Goal: Task Accomplishment & Management: Complete application form

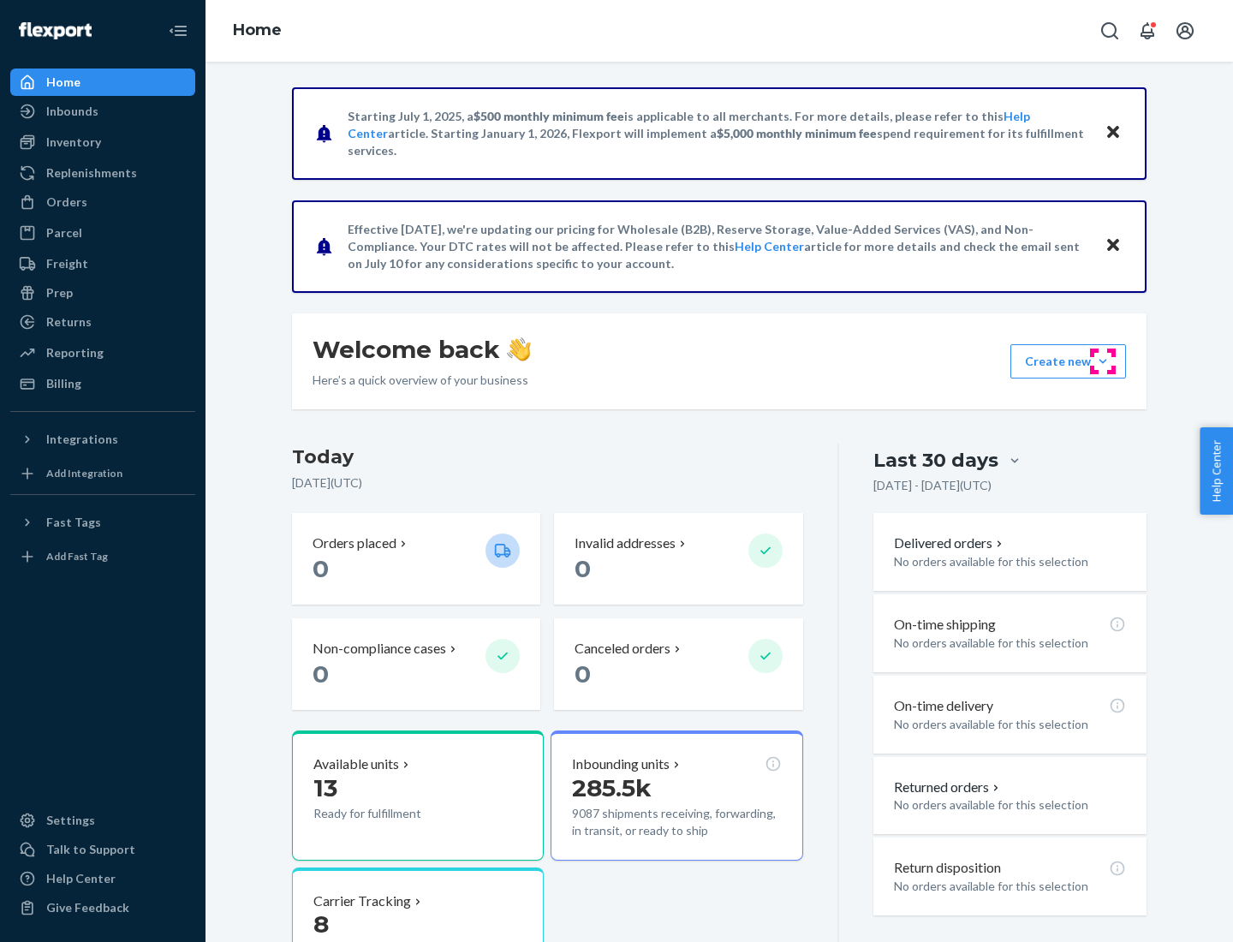
click at [1103, 361] on button "Create new Create new inbound Create new order Create new product" at bounding box center [1068, 361] width 116 height 34
click at [103, 111] on div "Inbounds" at bounding box center [103, 111] width 182 height 24
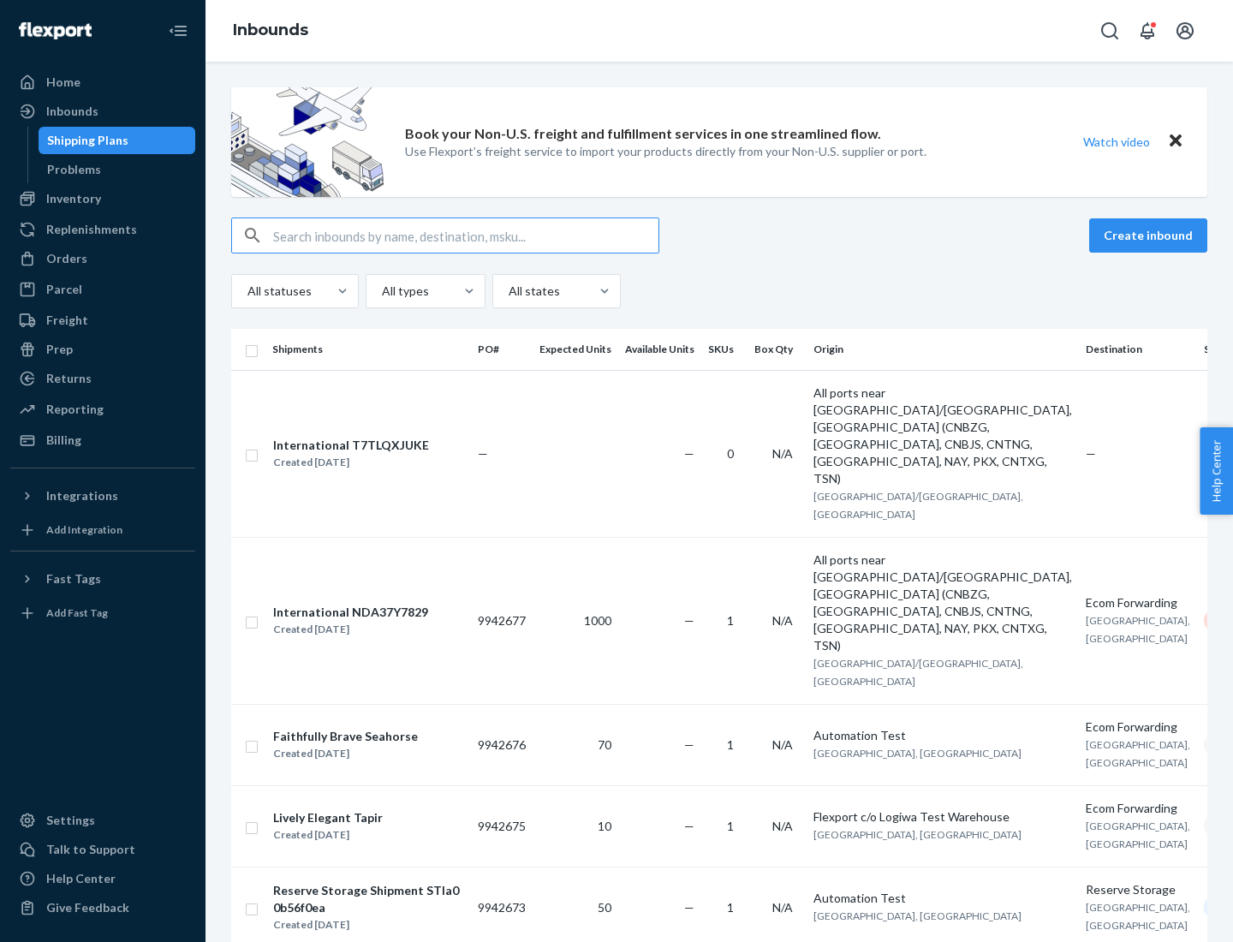
click at [1151, 235] on button "Create inbound" at bounding box center [1148, 235] width 118 height 34
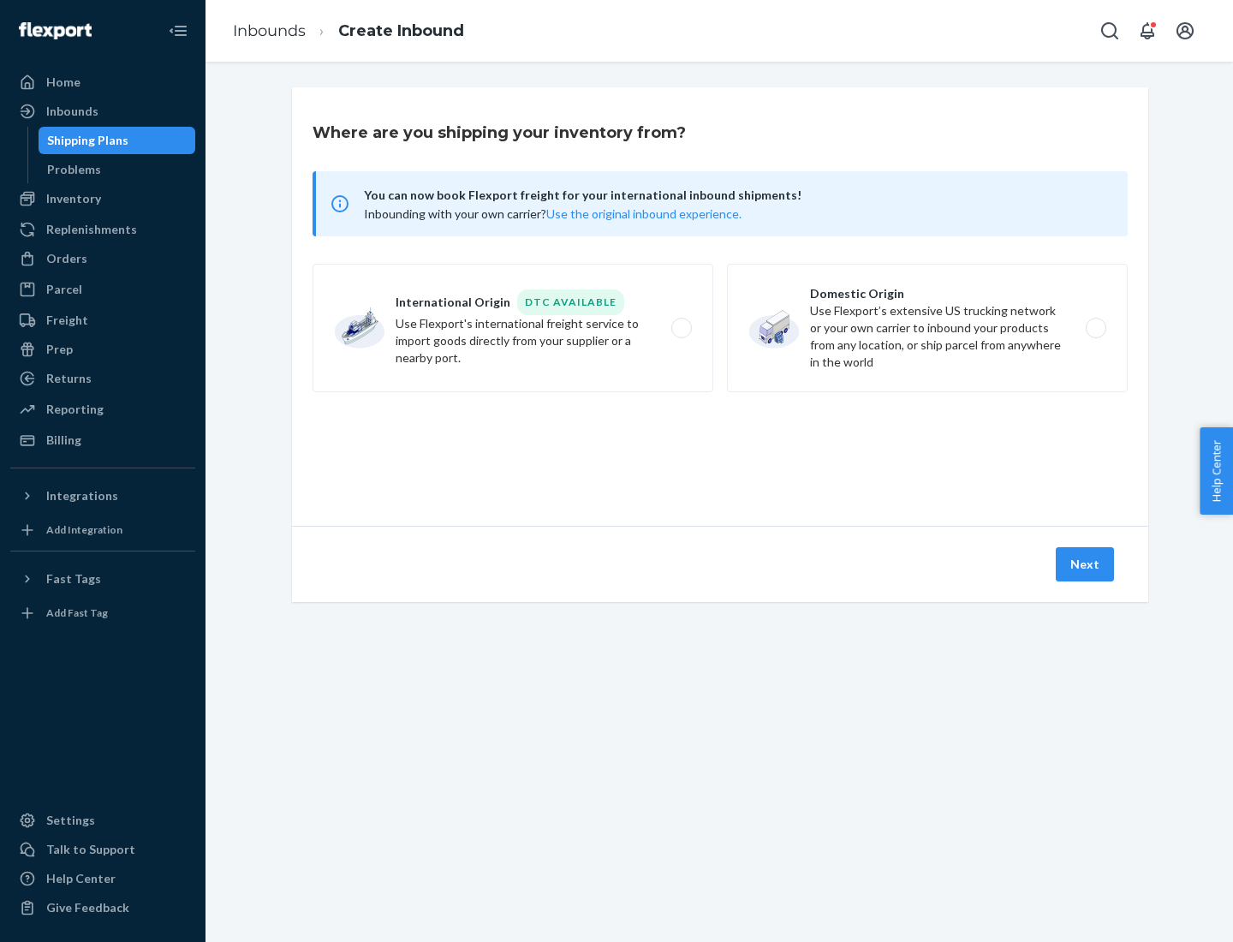
click at [927, 328] on label "Domestic Origin Use Flexport’s extensive US trucking network or your own carrie…" at bounding box center [927, 328] width 401 height 128
click at [1095, 328] on input "Domestic Origin Use Flexport’s extensive US trucking network or your own carrie…" at bounding box center [1100, 328] width 11 height 11
radio input "true"
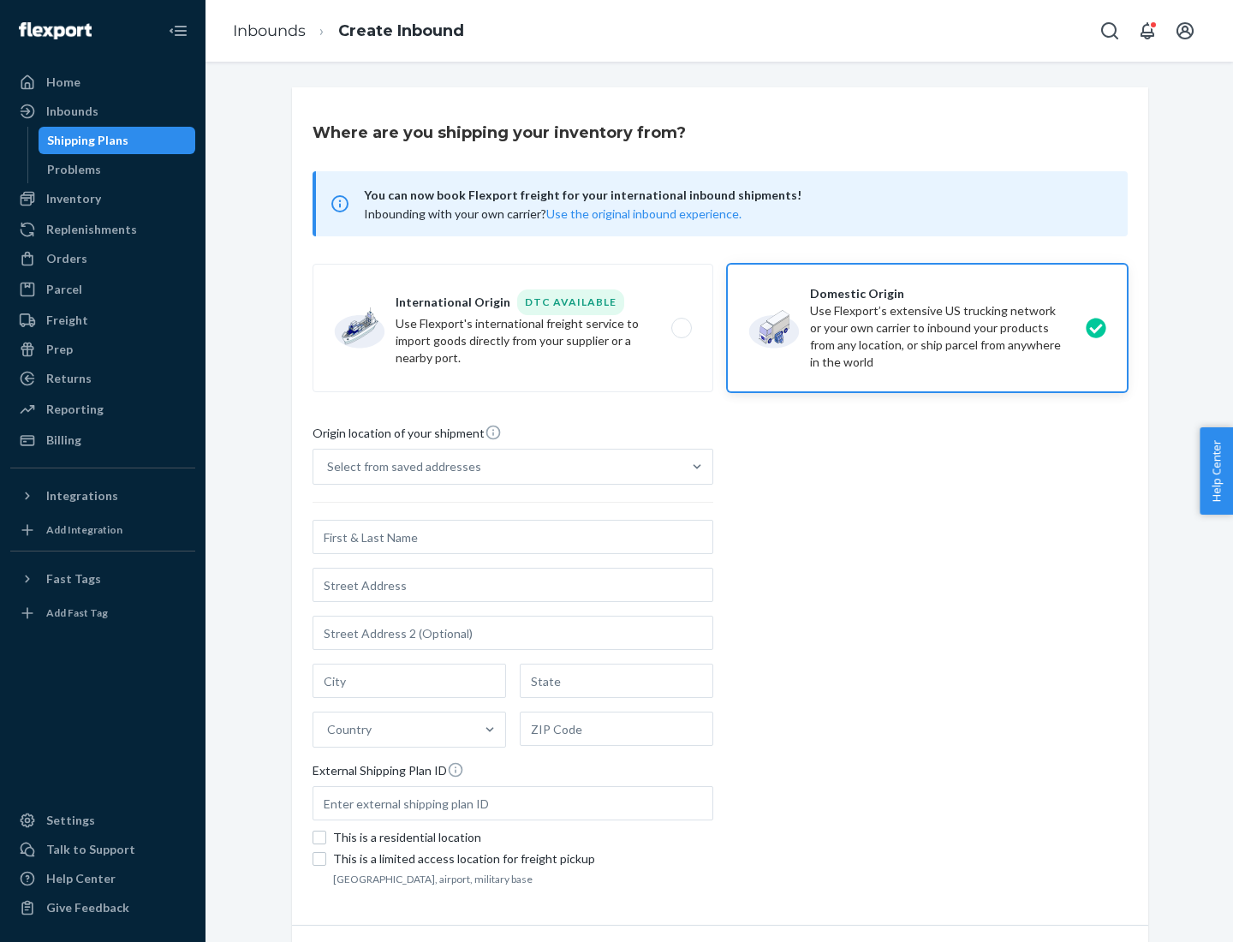
click at [400, 467] on div "Select from saved addresses" at bounding box center [404, 466] width 154 height 17
click at [329, 467] on input "Select from saved addresses" at bounding box center [328, 466] width 2 height 17
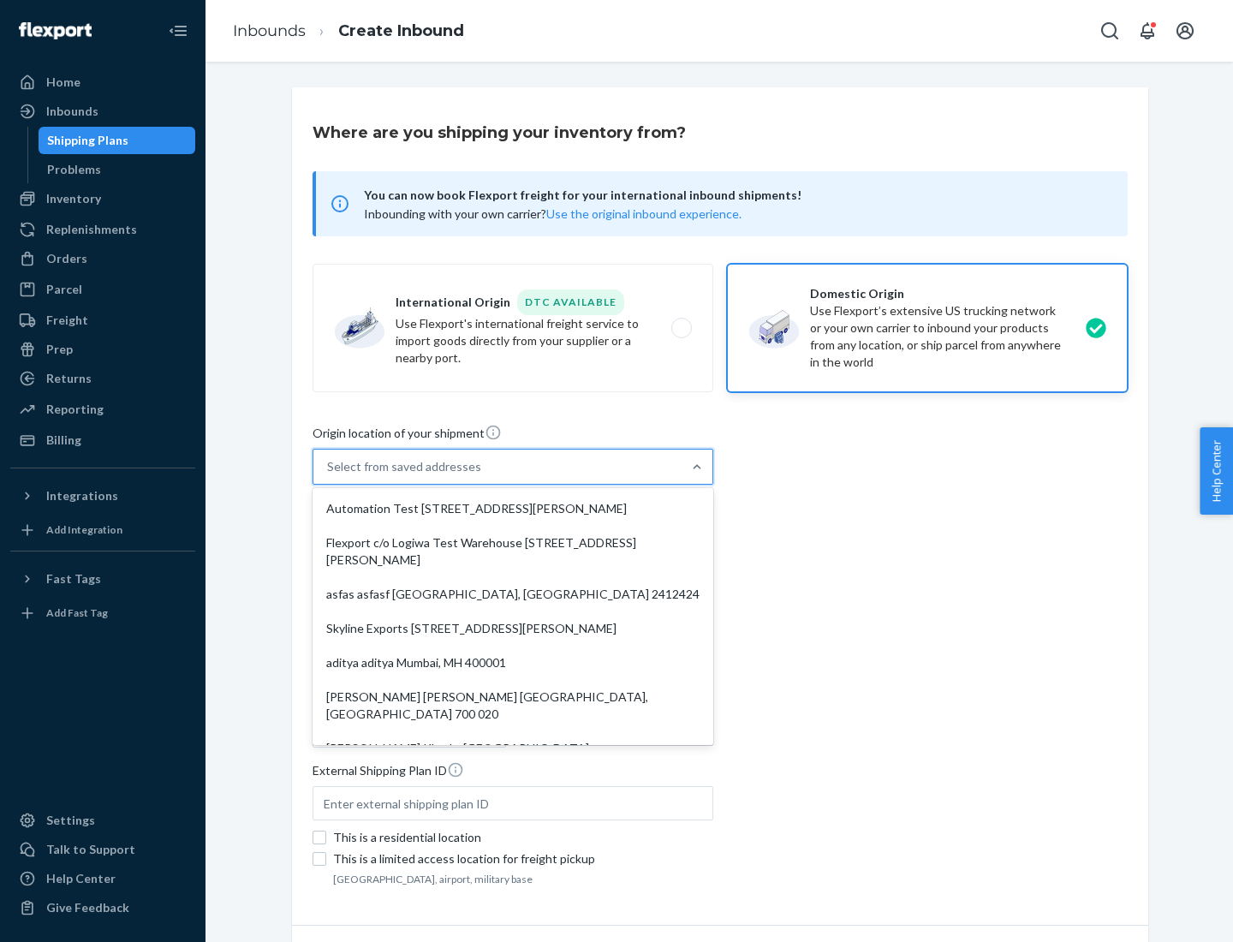
scroll to position [7, 0]
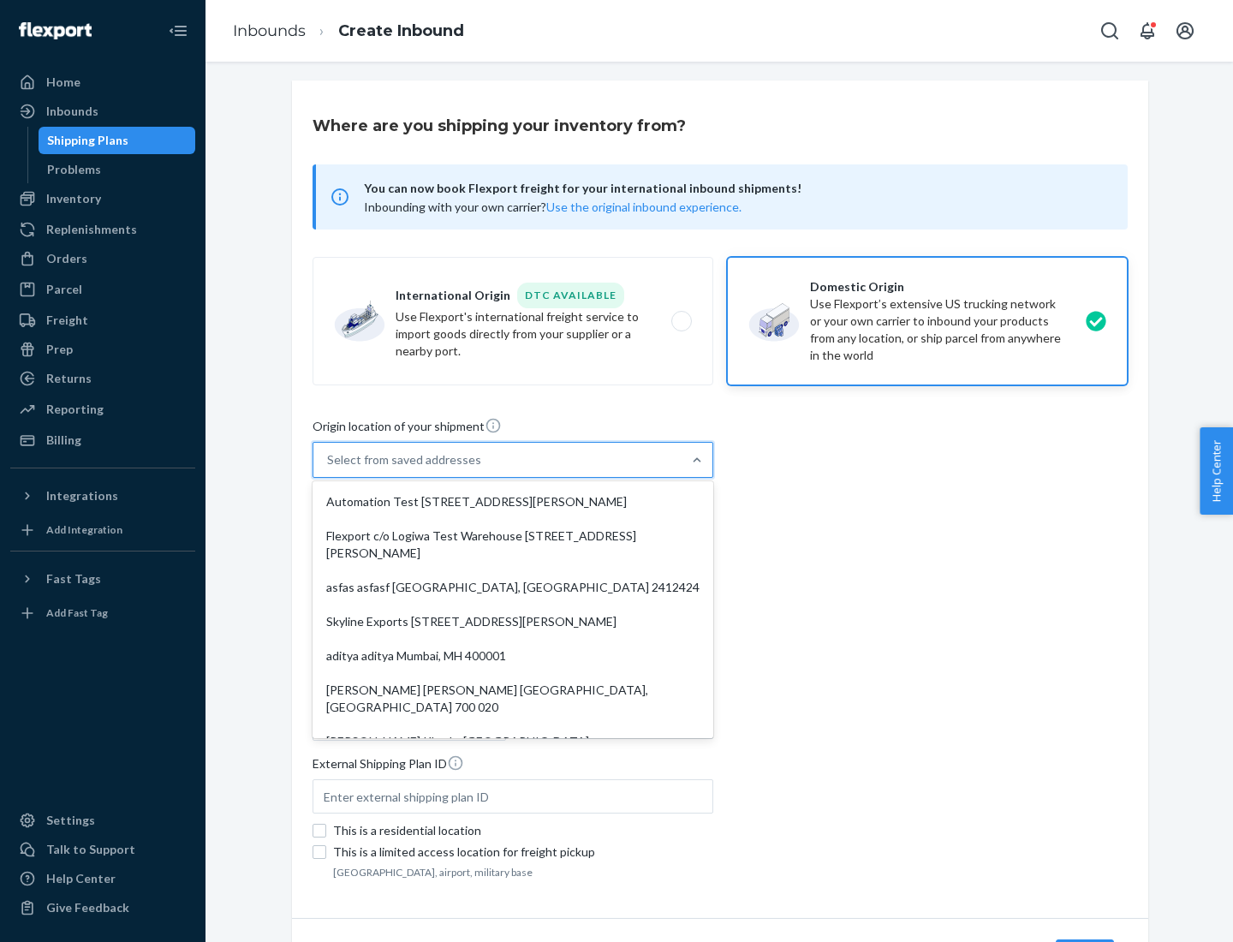
click at [513, 502] on div "Automation Test [STREET_ADDRESS][PERSON_NAME]" at bounding box center [513, 502] width 394 height 34
click at [329, 468] on input "option Automation Test [STREET_ADDRESS][PERSON_NAME]. 9 results available. Use …" at bounding box center [328, 459] width 2 height 17
type input "Automation Test"
type input "9th Floor"
type input "[GEOGRAPHIC_DATA]"
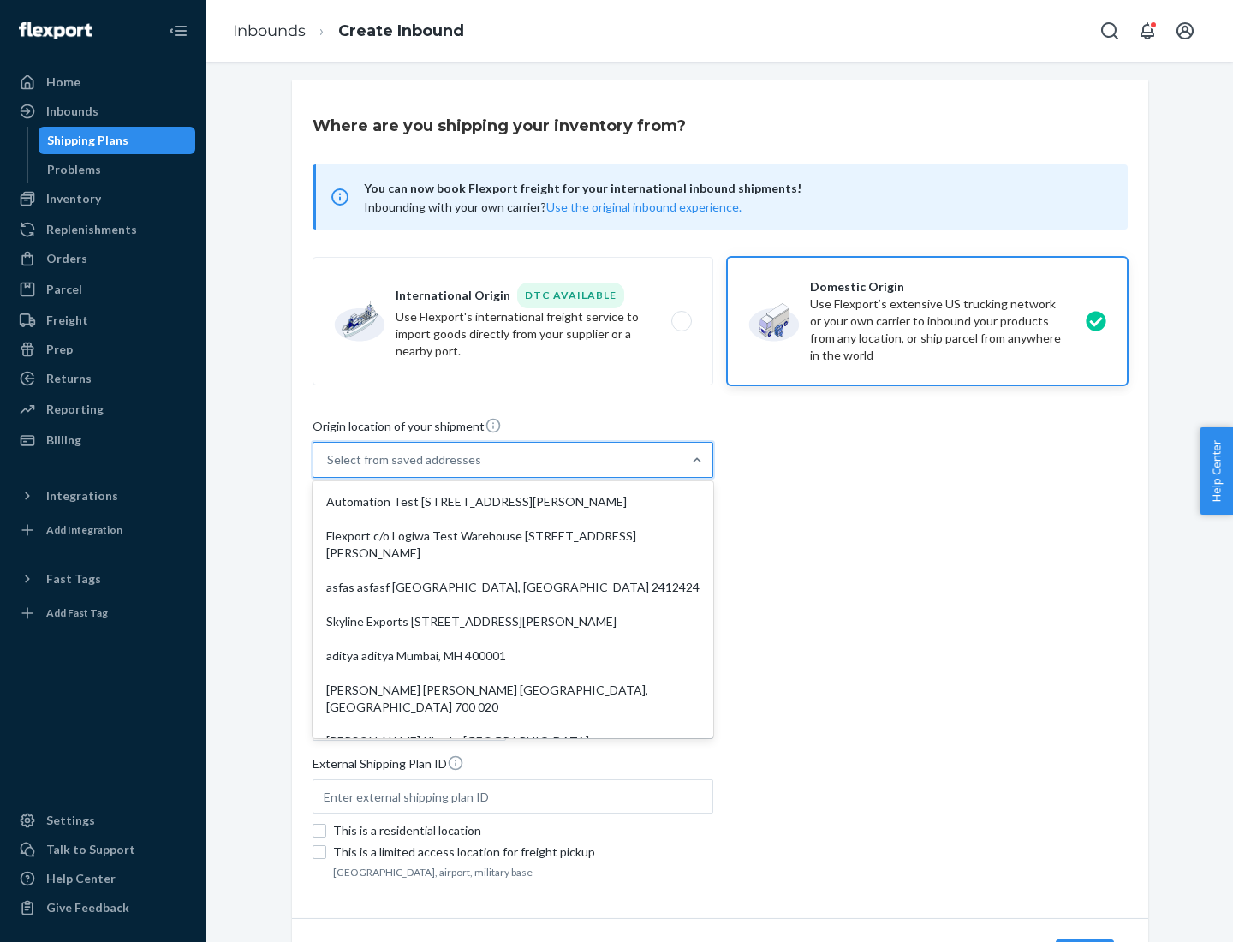
type input "CA"
type input "94104"
type input "[STREET_ADDRESS][PERSON_NAME]"
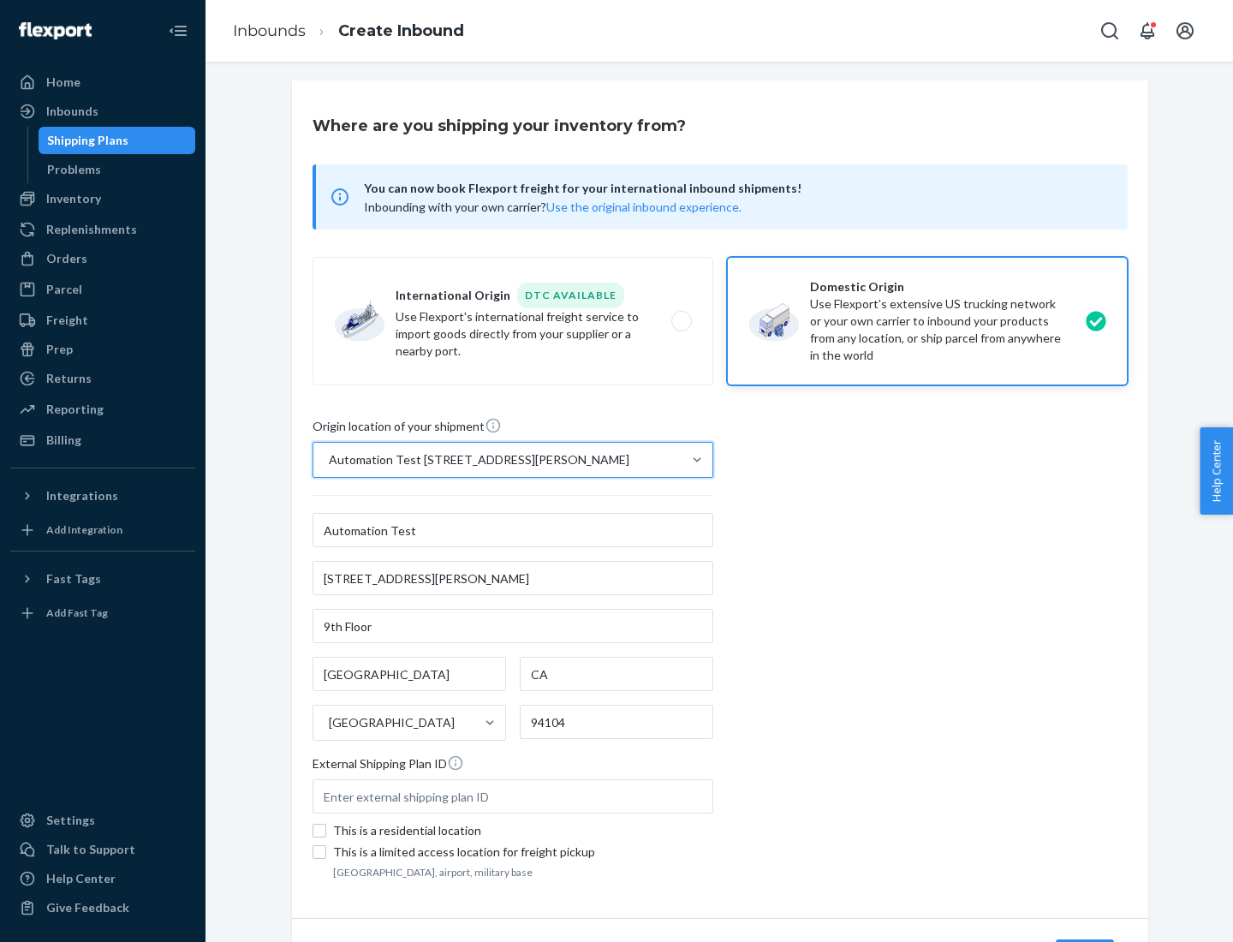
scroll to position [100, 0]
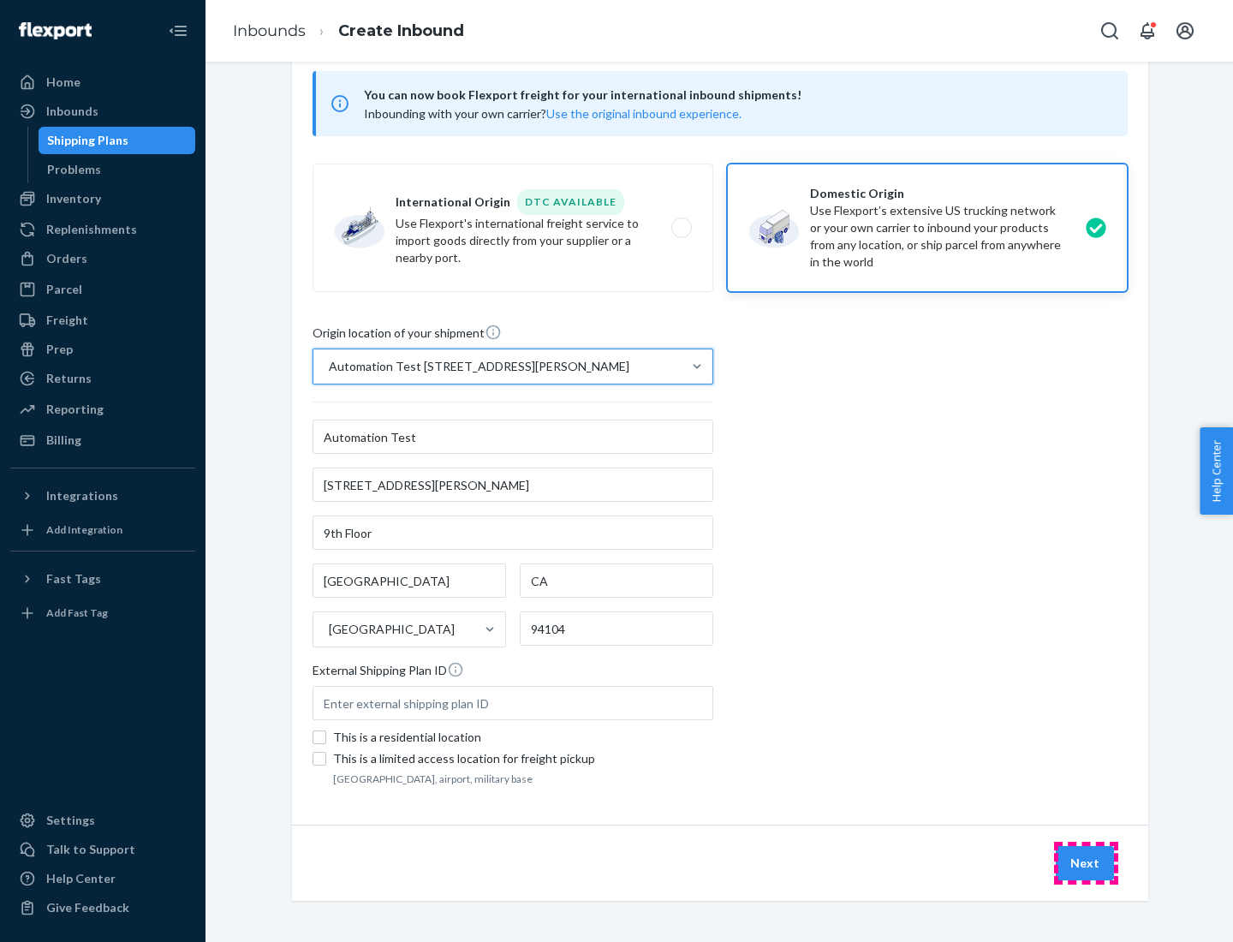
click at [1086, 863] on button "Next" at bounding box center [1085, 863] width 58 height 34
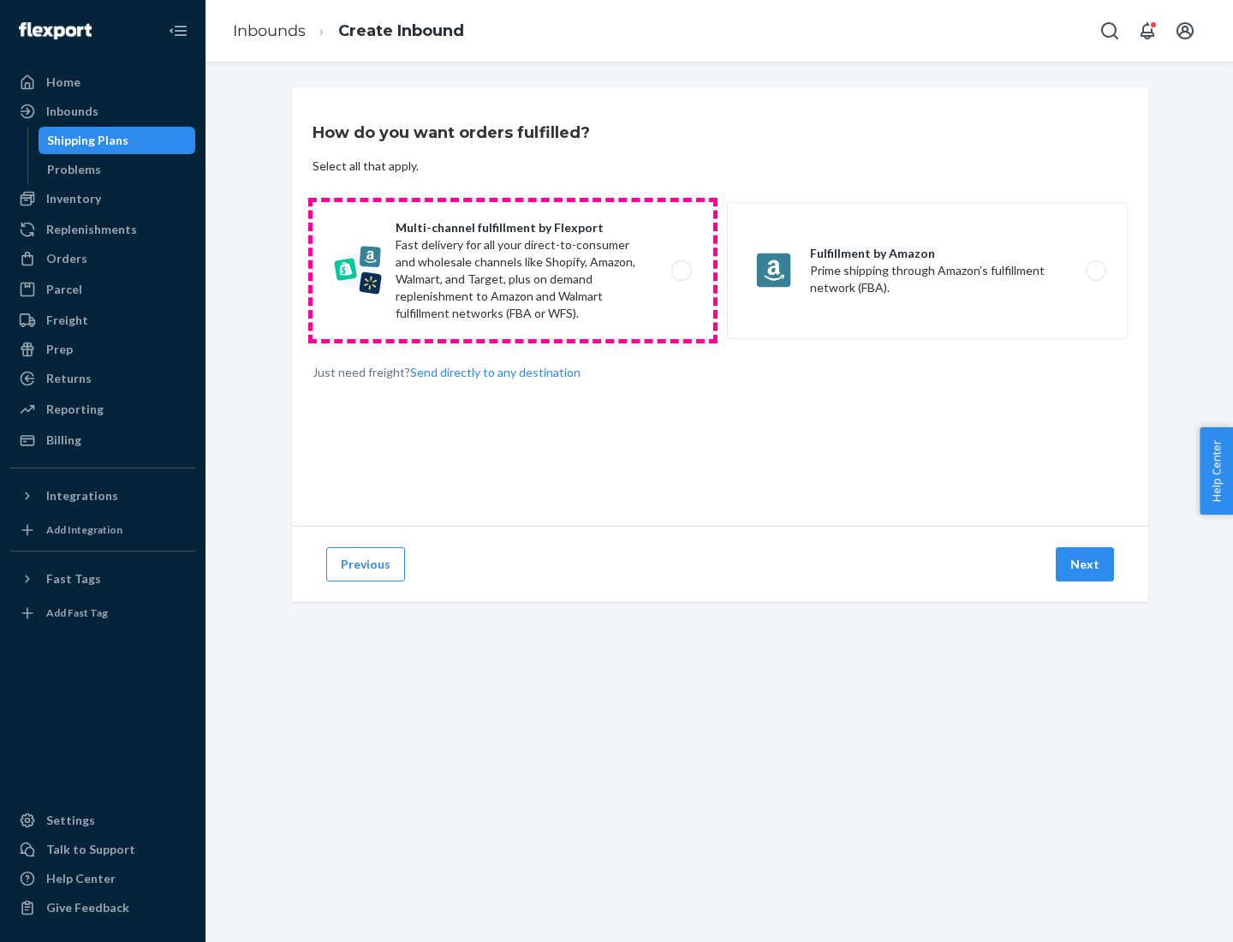
click at [513, 271] on label "Multi-channel fulfillment by Flexport Fast delivery for all your direct-to-cons…" at bounding box center [513, 270] width 401 height 137
click at [681, 271] on input "Multi-channel fulfillment by Flexport Fast delivery for all your direct-to-cons…" at bounding box center [686, 270] width 11 height 11
radio input "true"
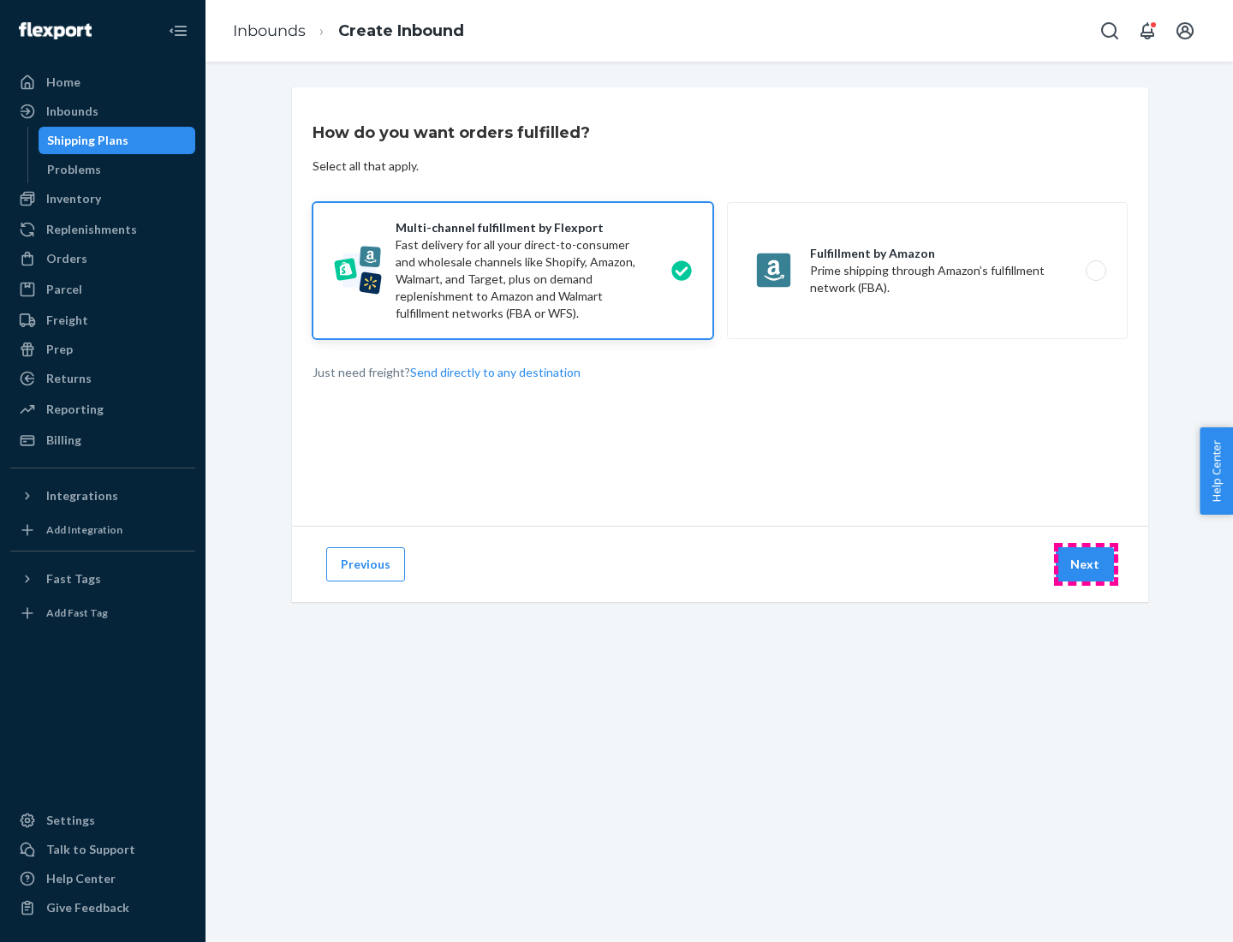
click at [1086, 564] on button "Next" at bounding box center [1085, 564] width 58 height 34
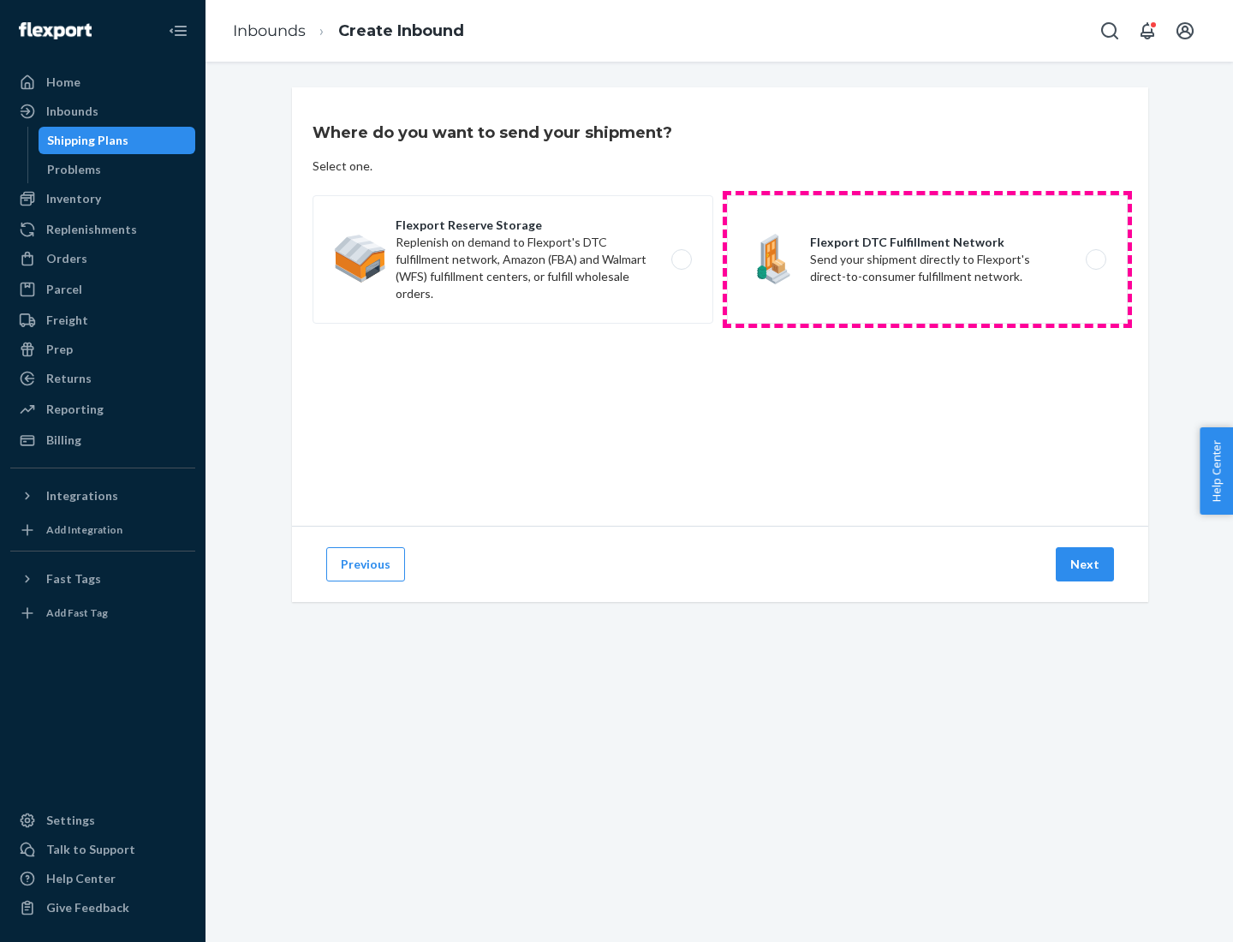
click at [927, 259] on label "Flexport DTC Fulfillment Network Send your shipment directly to Flexport's dire…" at bounding box center [927, 259] width 401 height 128
click at [1095, 259] on input "Flexport DTC Fulfillment Network Send your shipment directly to Flexport's dire…" at bounding box center [1100, 259] width 11 height 11
radio input "true"
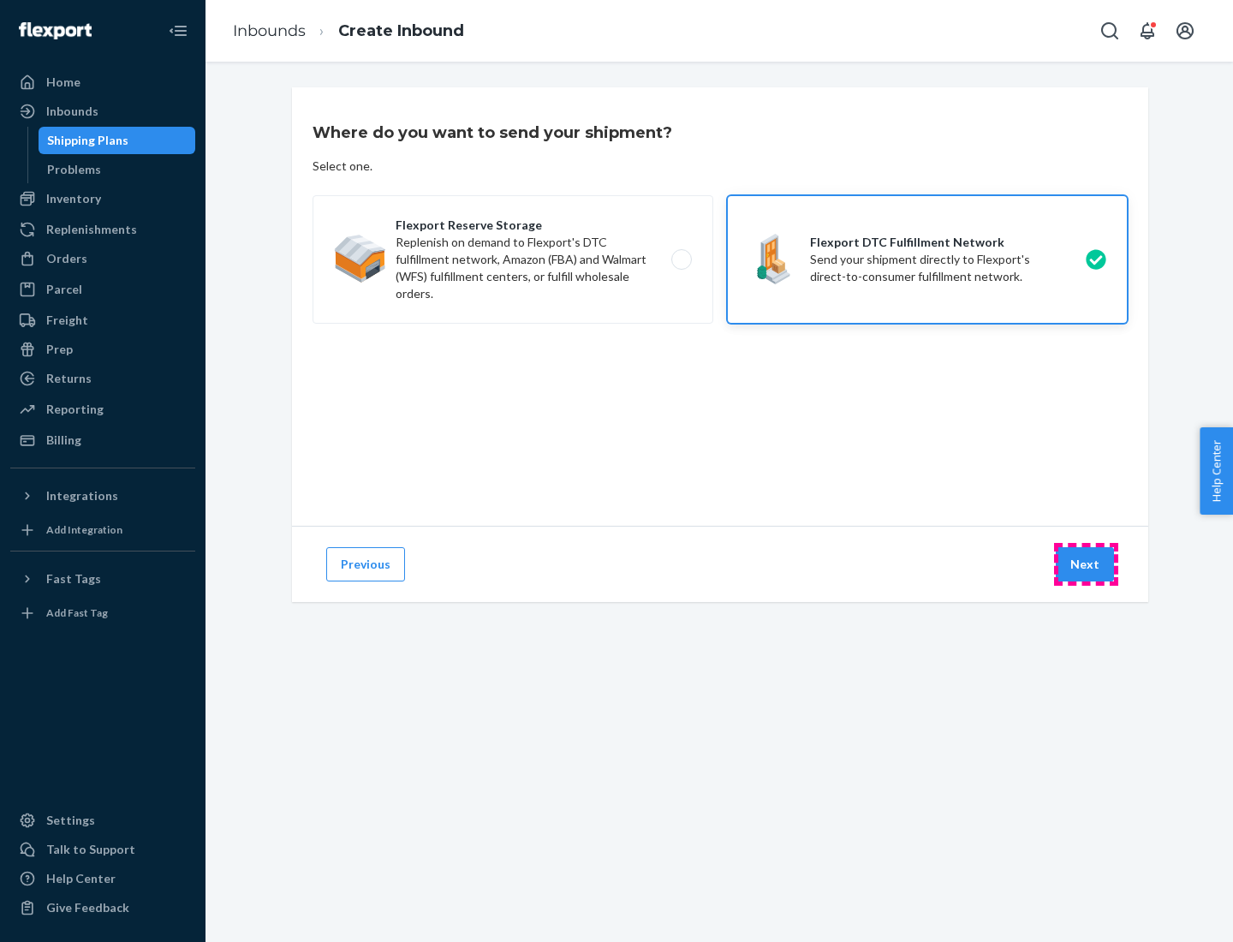
click at [1086, 564] on button "Next" at bounding box center [1085, 564] width 58 height 34
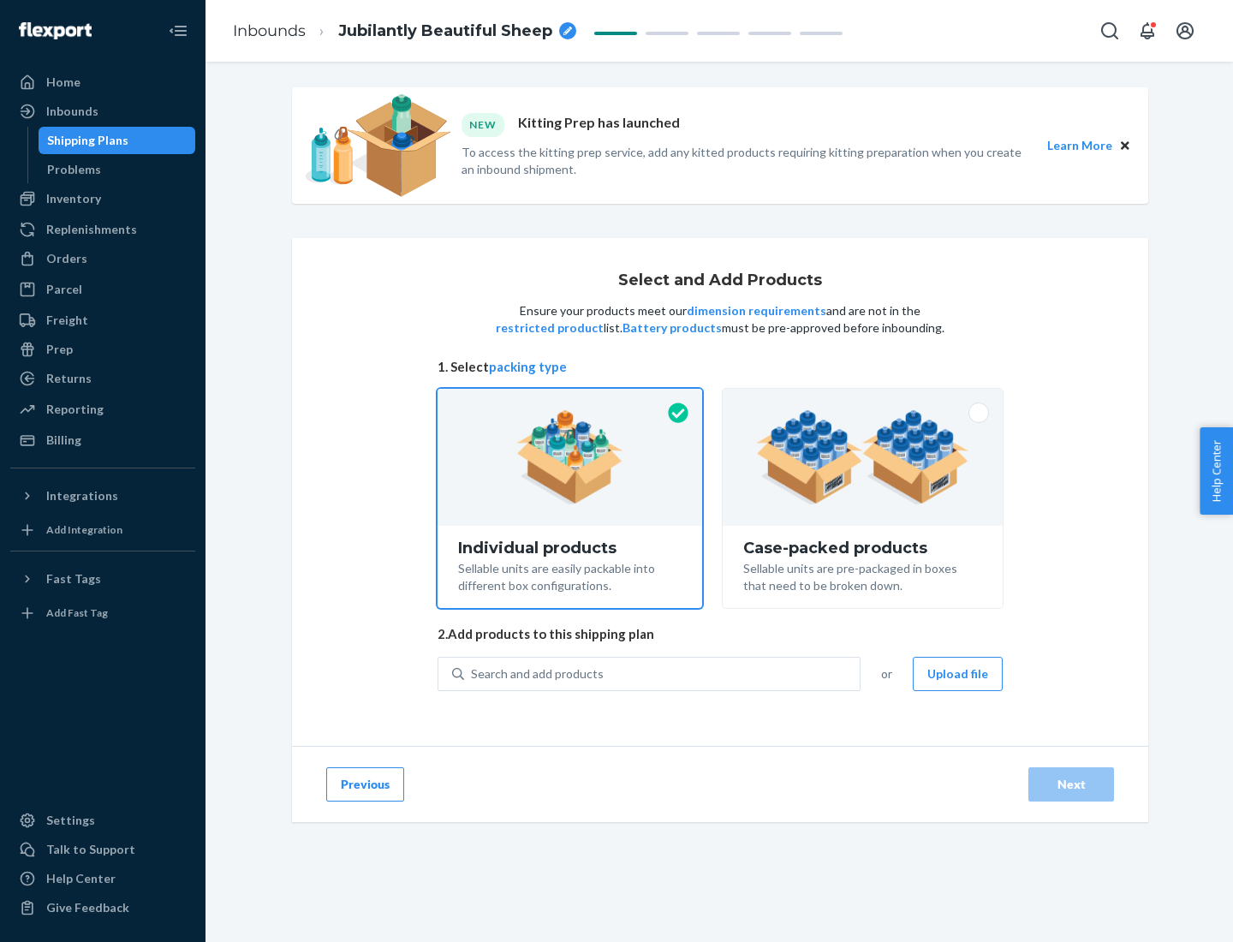
click at [863, 457] on img at bounding box center [862, 457] width 213 height 94
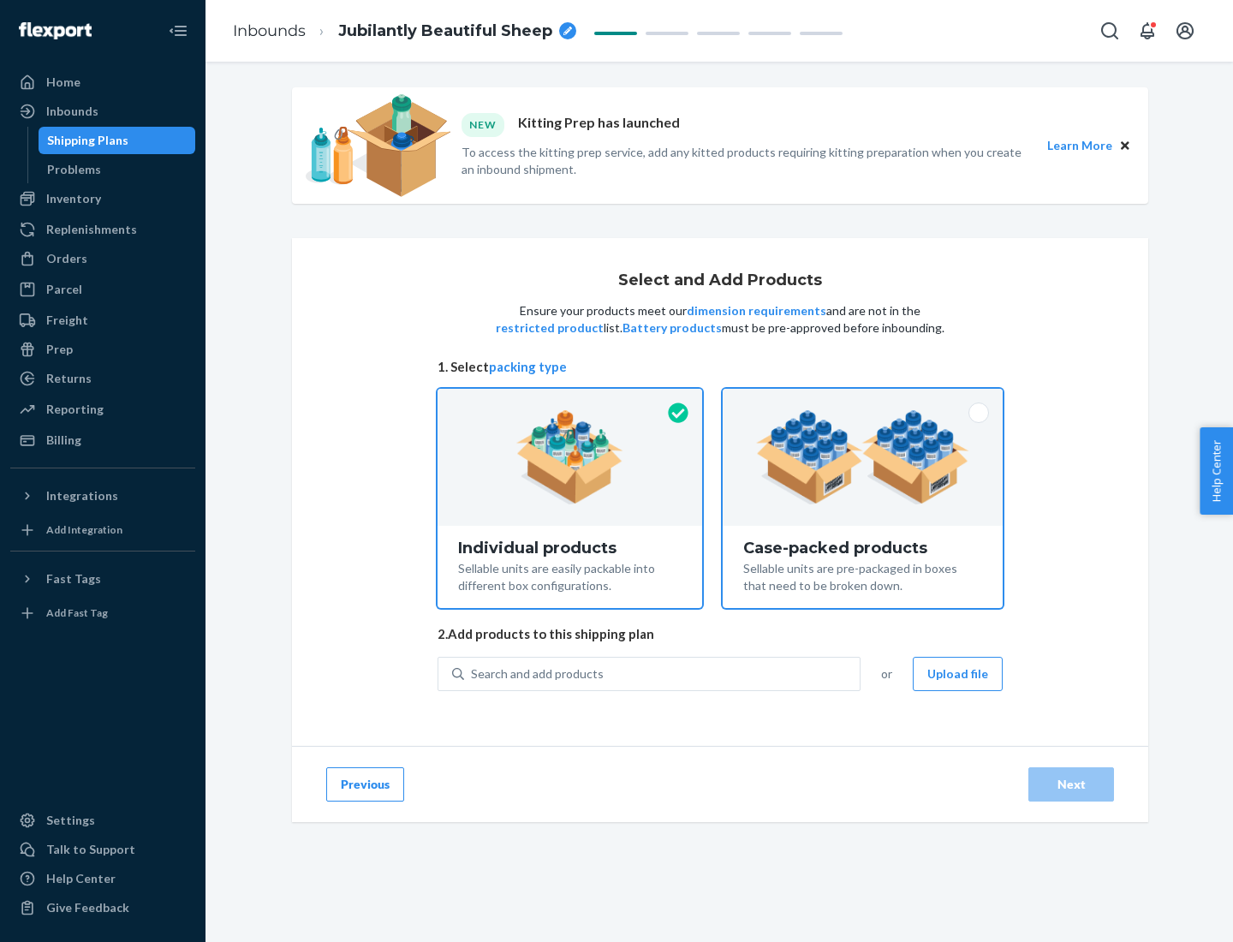
click at [863, 400] on input "Case-packed products Sellable units are pre-packaged in boxes that need to be b…" at bounding box center [862, 394] width 11 height 11
radio input "true"
radio input "false"
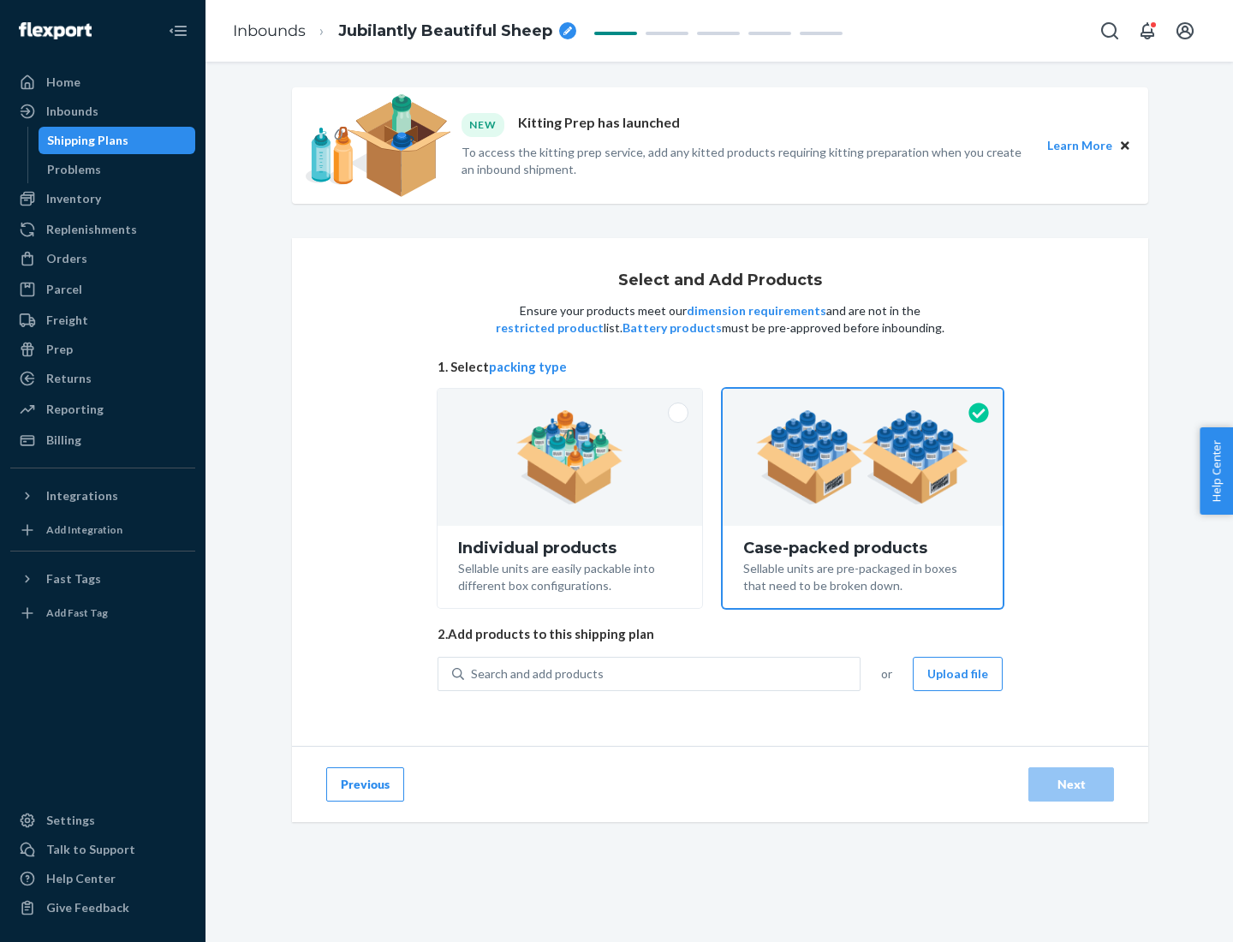
click at [663, 673] on div "Search and add products" at bounding box center [662, 673] width 396 height 31
click at [473, 673] on input "Search and add products" at bounding box center [472, 673] width 2 height 17
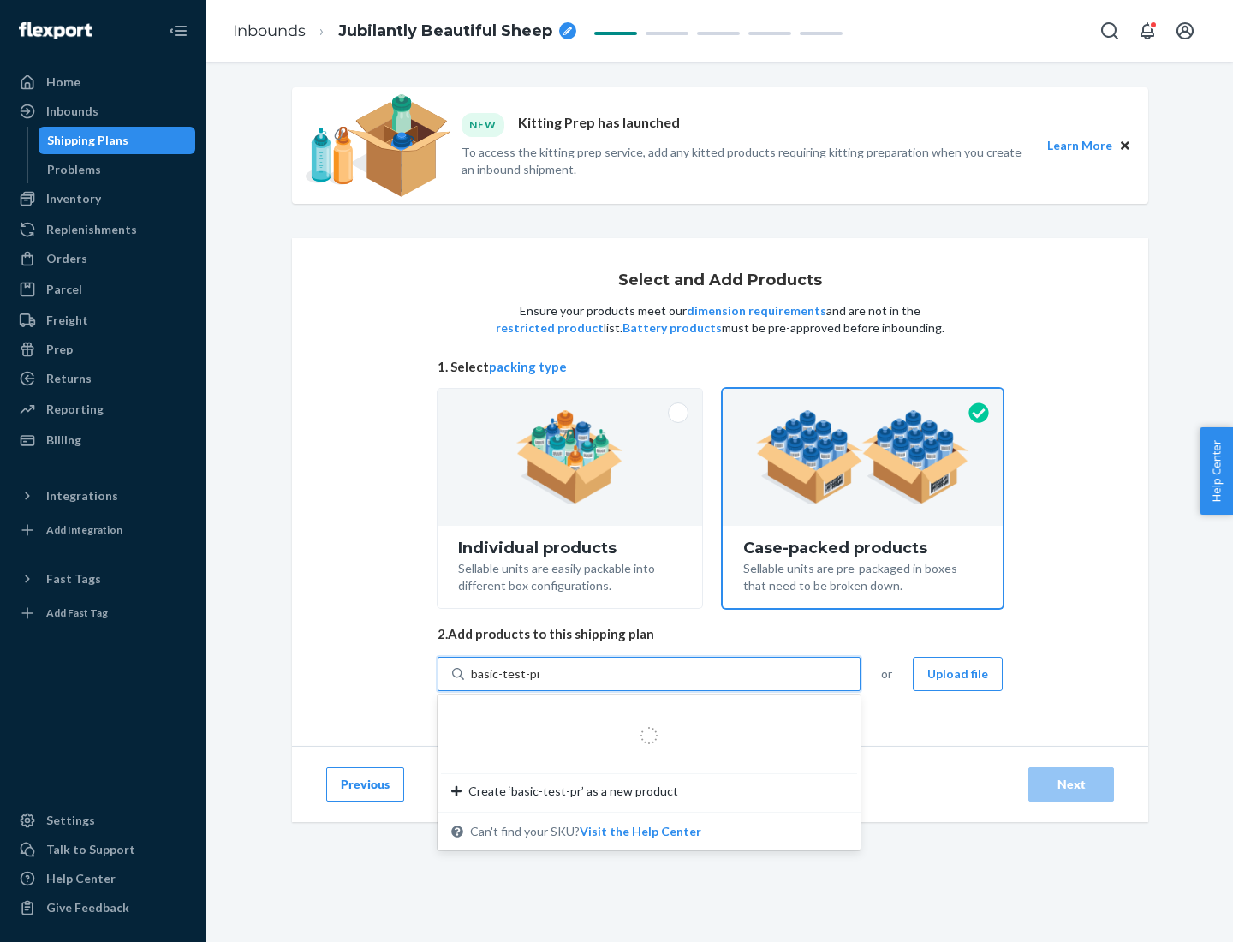
type input "basic-test-product-1"
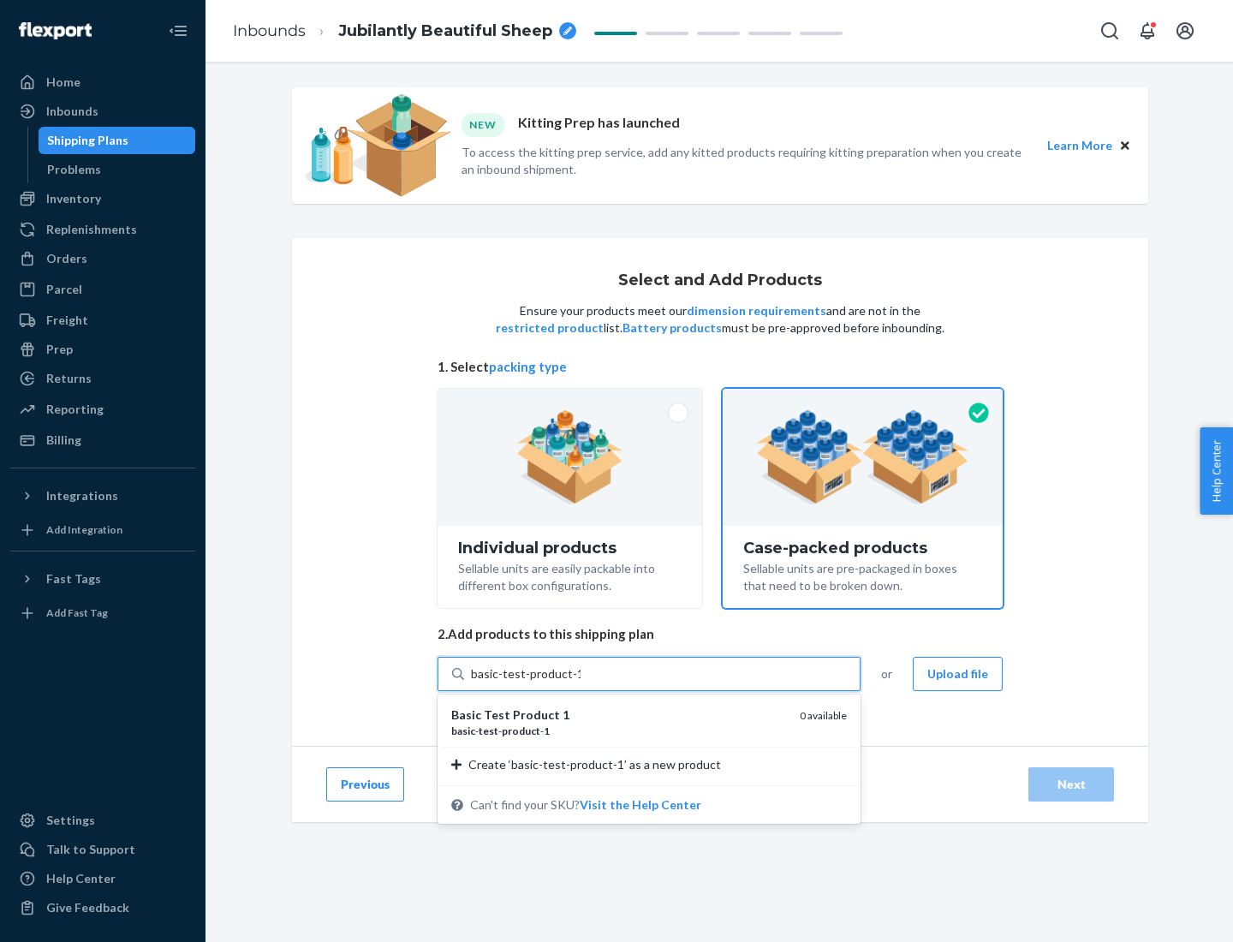
click at [619, 730] on div "basic - test - product - 1" at bounding box center [618, 731] width 335 height 15
click at [581, 682] on input "basic-test-product-1" at bounding box center [526, 673] width 110 height 17
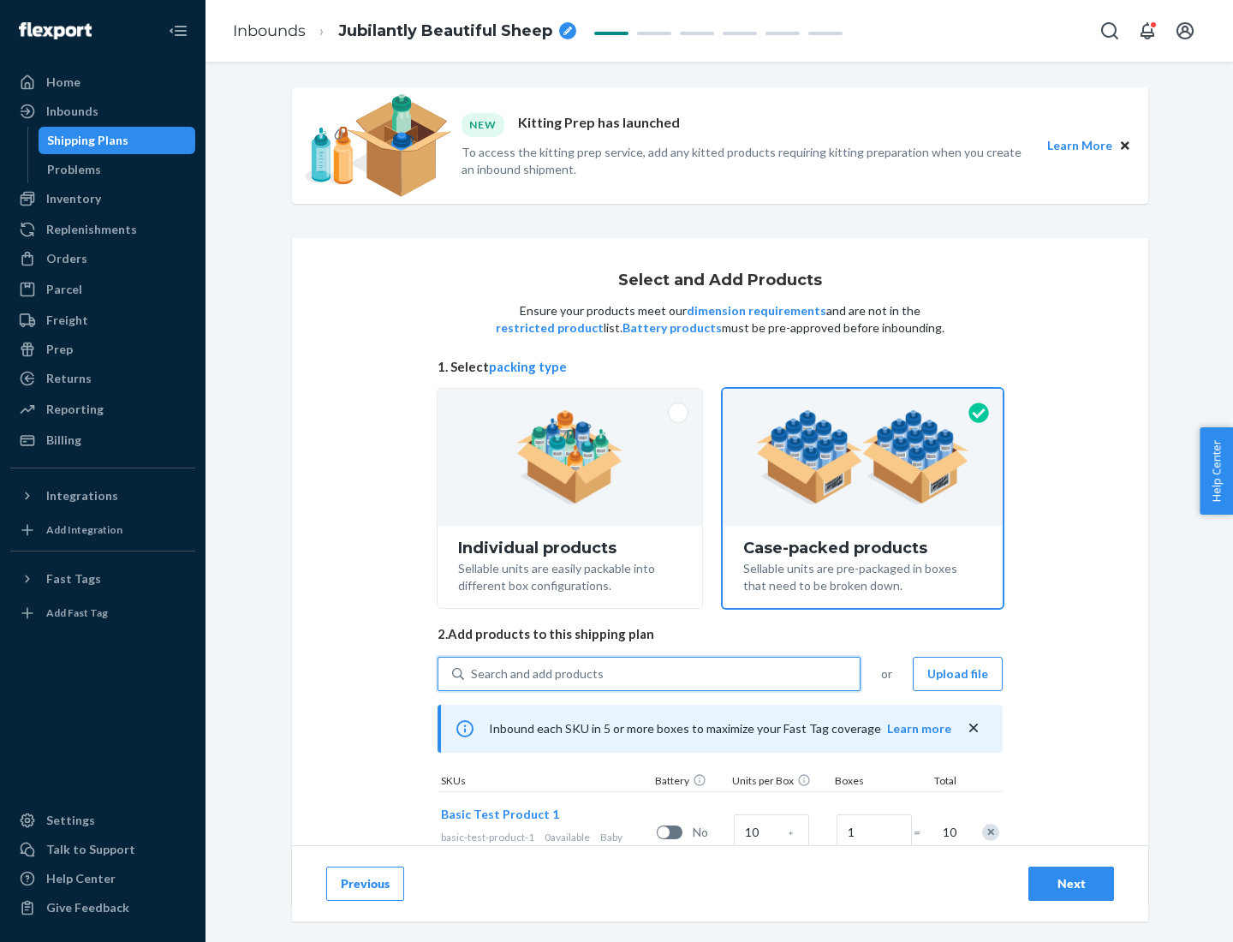
scroll to position [62, 0]
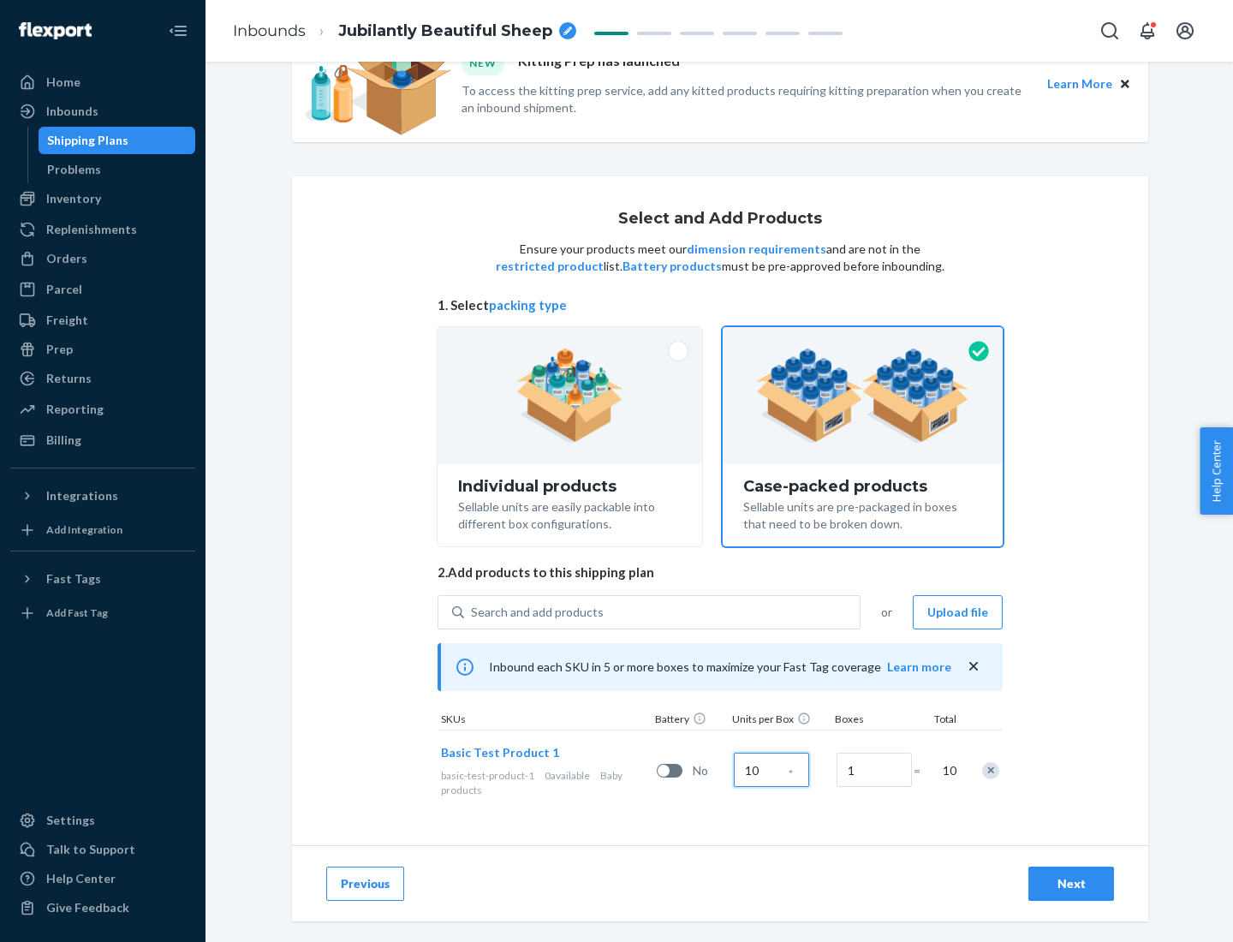
type input "10"
type input "7"
click at [1071, 884] on div "Next" at bounding box center [1071, 883] width 57 height 17
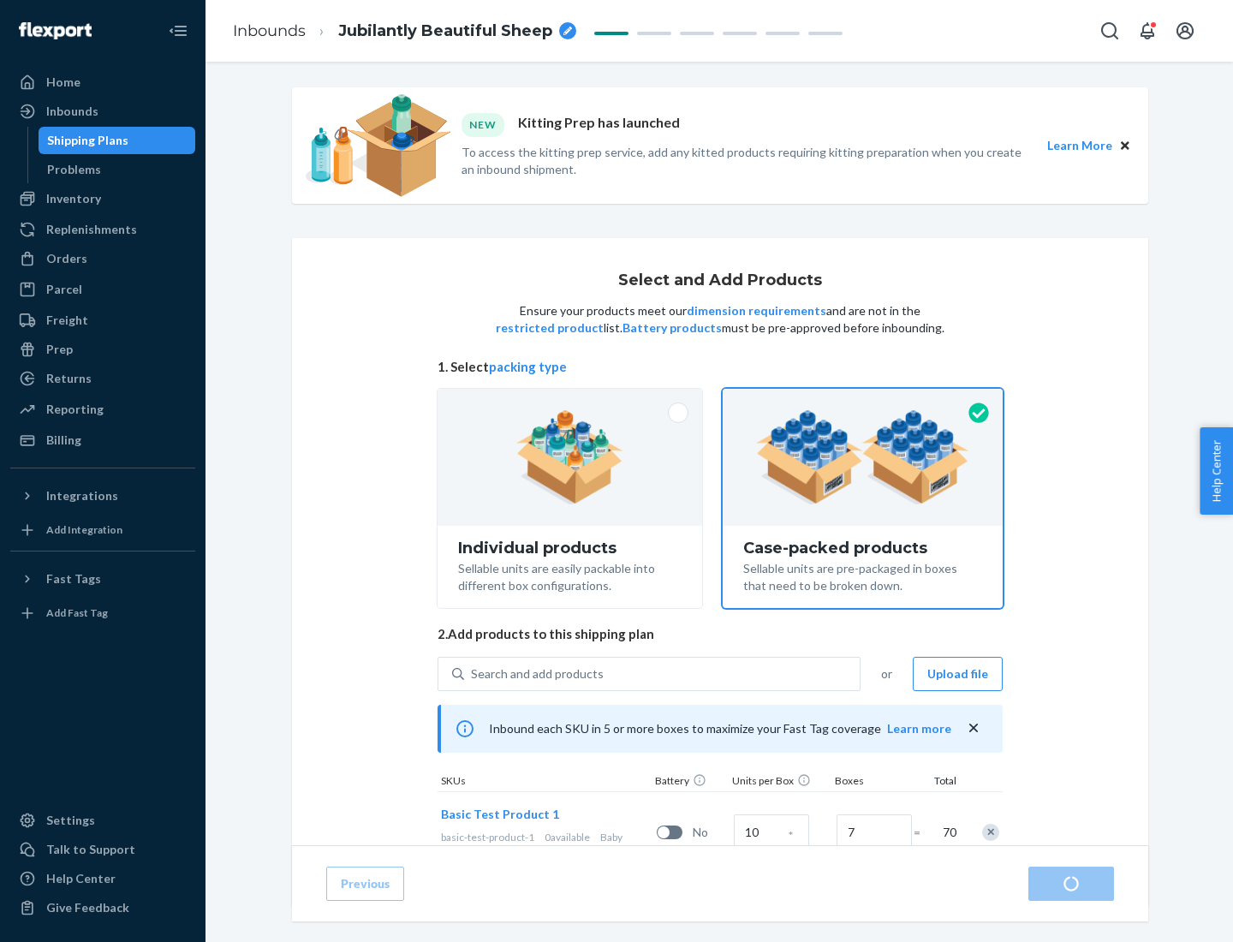
radio input "true"
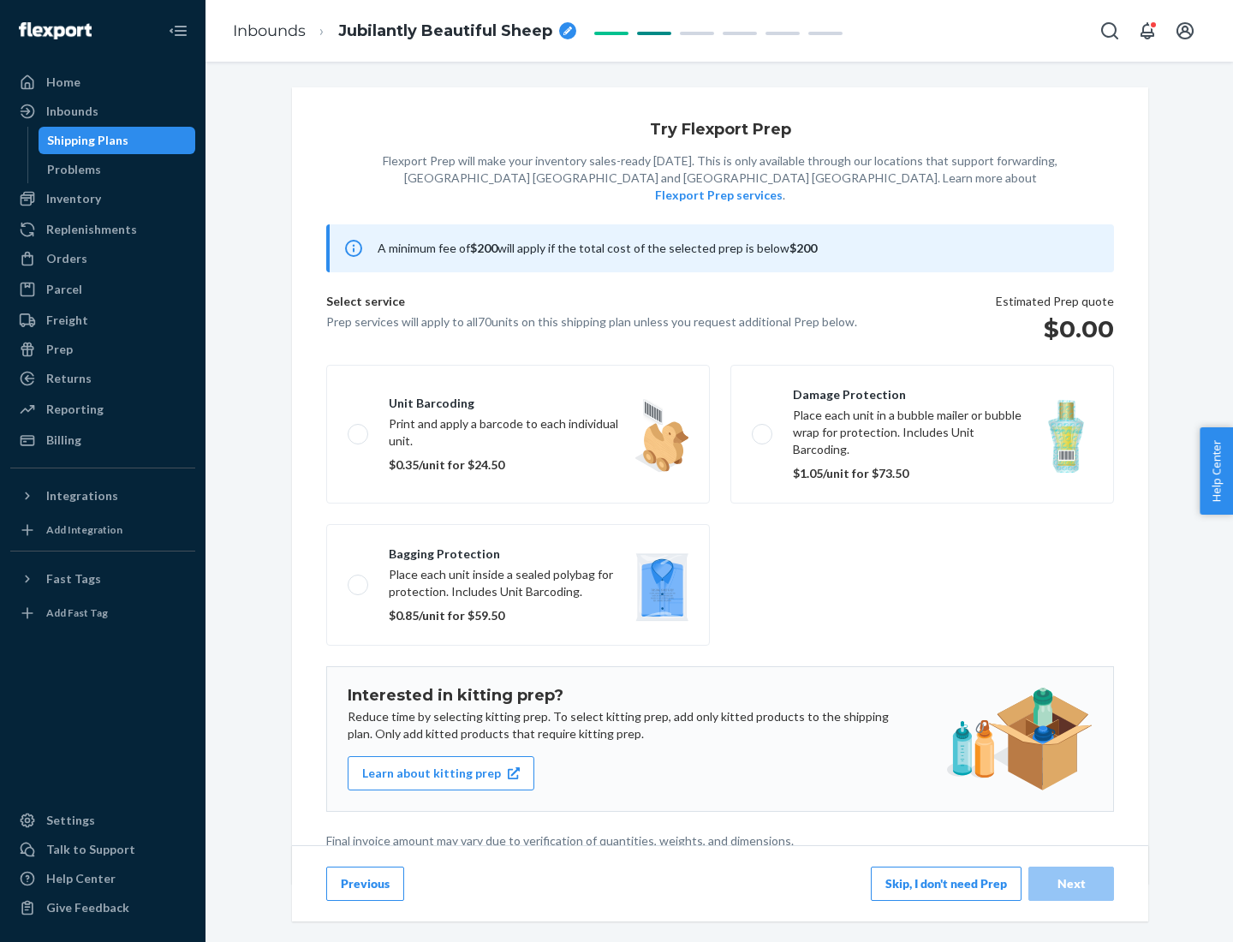
scroll to position [4, 0]
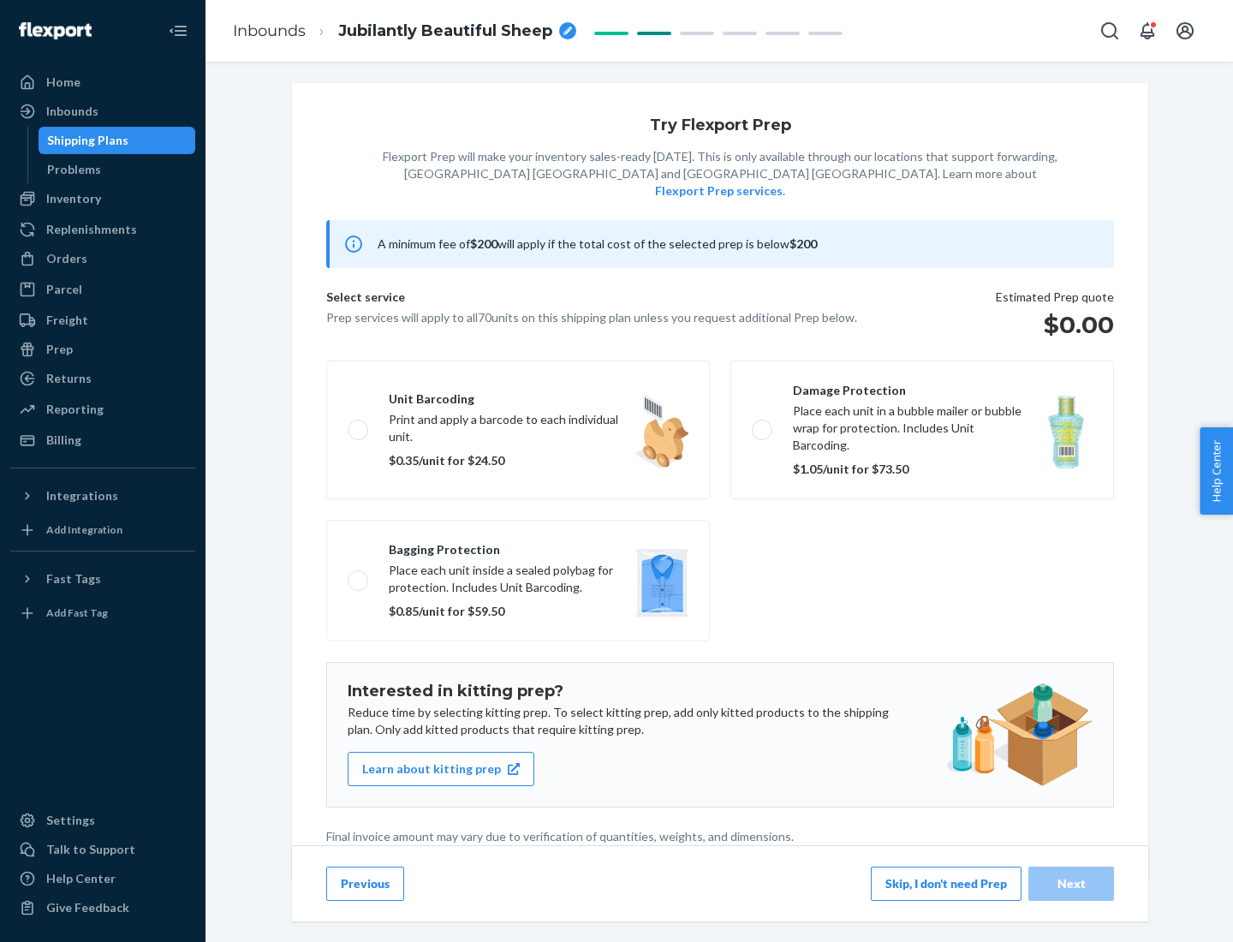
click at [518, 545] on label "Bagging protection Place each unit inside a sealed polybag for protection. Incl…" at bounding box center [518, 581] width 384 height 122
click at [359, 575] on input "Bagging protection Place each unit inside a sealed polybag for protection. Incl…" at bounding box center [353, 580] width 11 height 11
checkbox input "true"
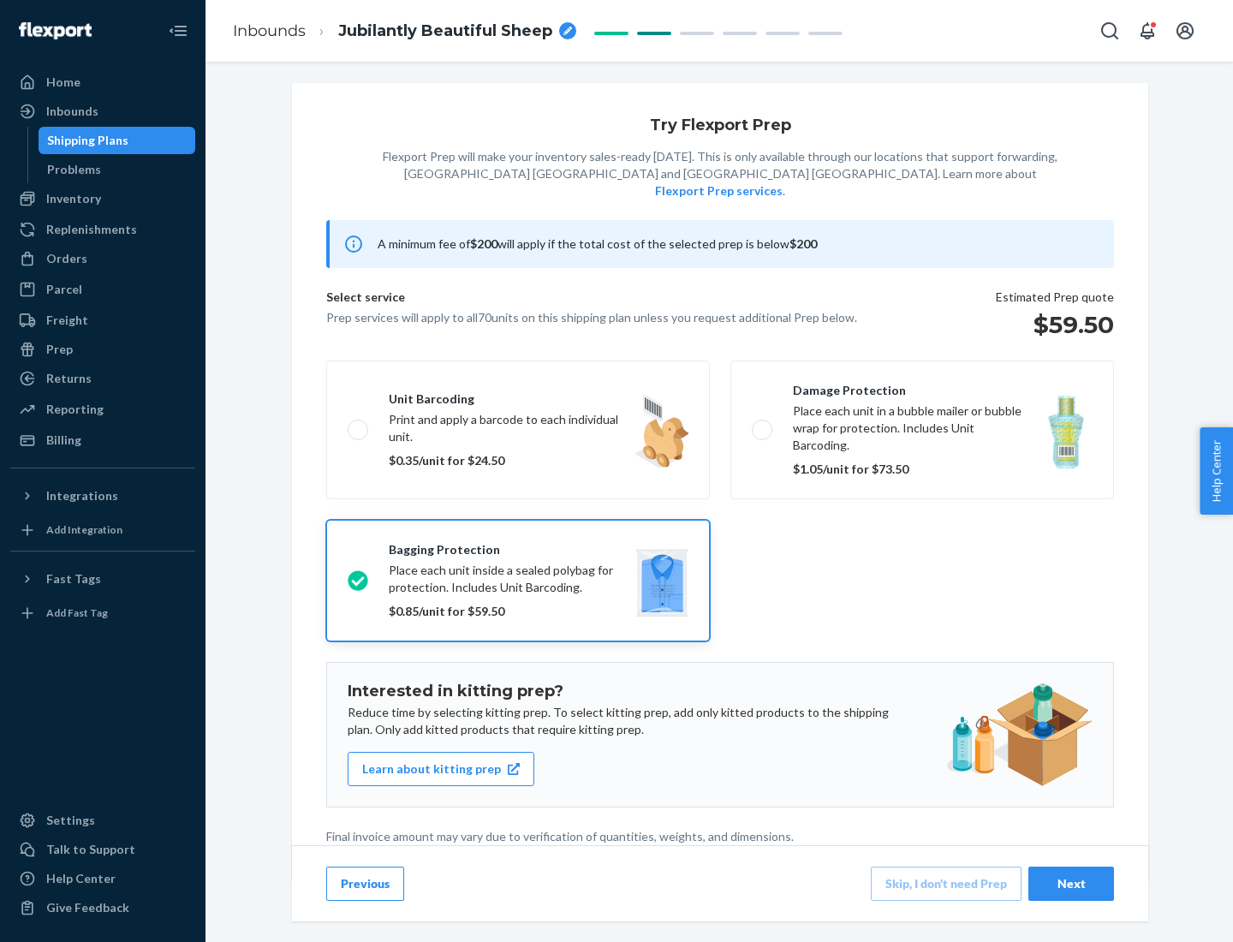
click at [1071, 883] on div "Next" at bounding box center [1071, 883] width 57 height 17
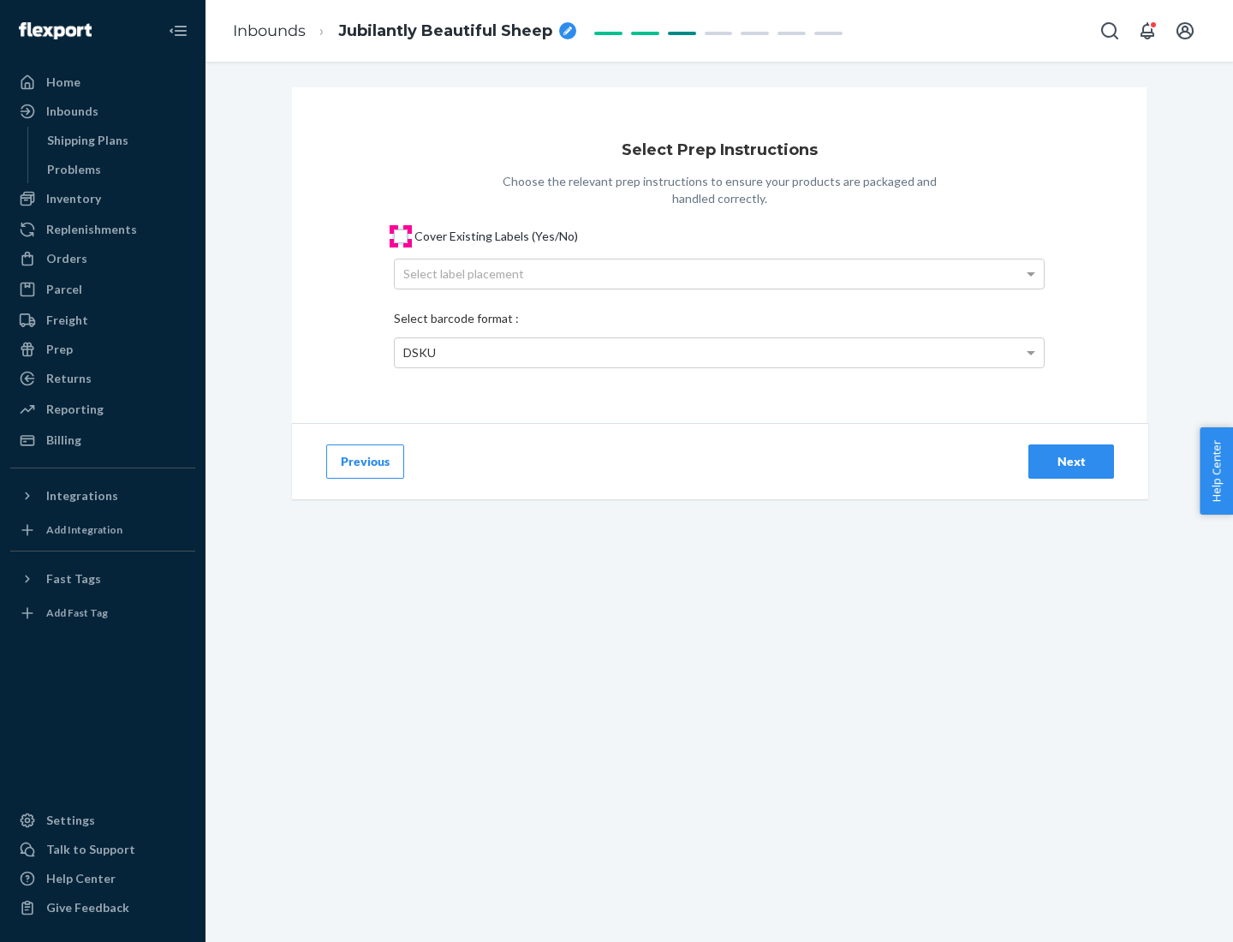
click at [401, 235] on input "Cover Existing Labels (Yes/No)" at bounding box center [401, 236] width 14 height 14
checkbox input "true"
click at [719, 273] on div "Select label placement" at bounding box center [719, 273] width 649 height 29
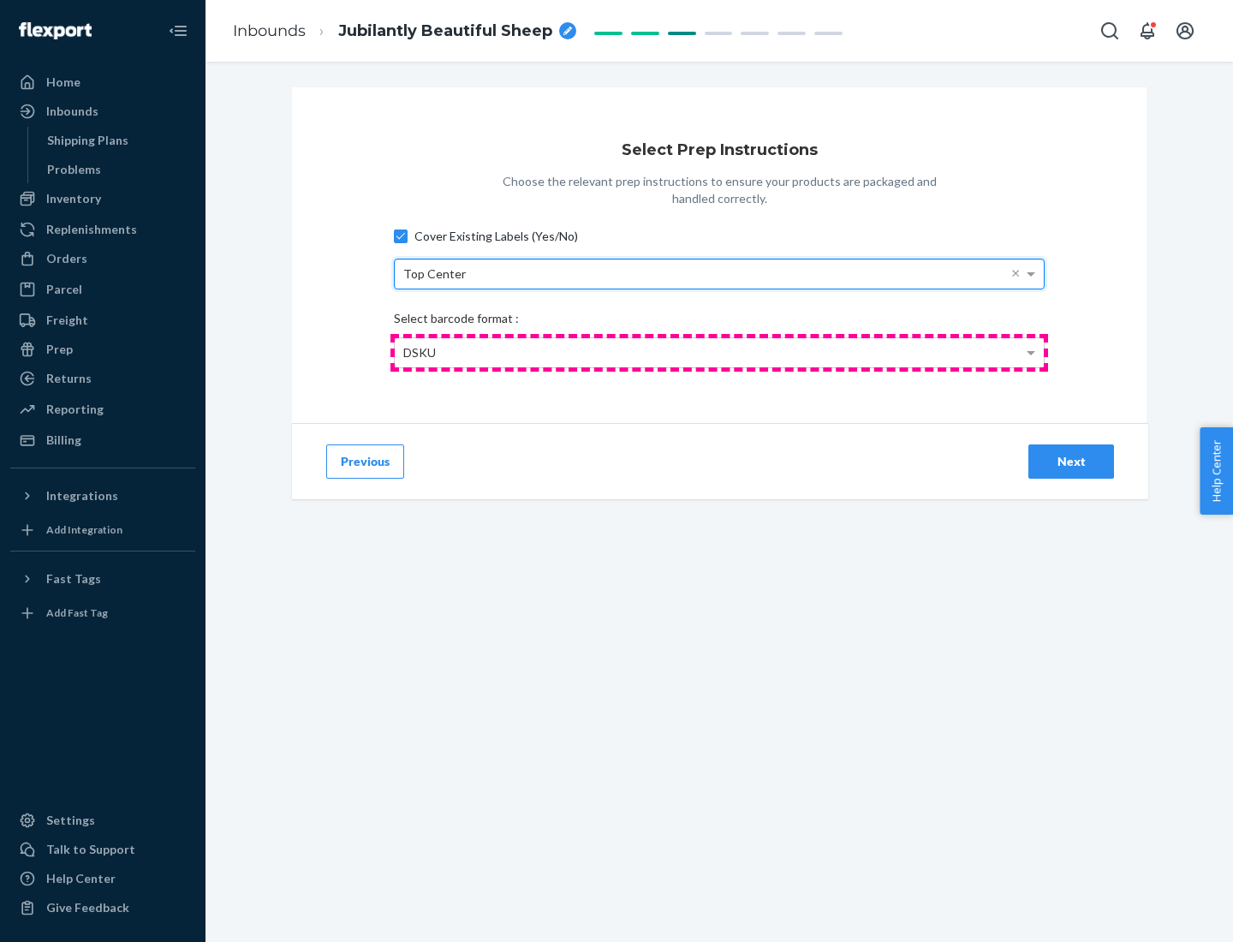
click at [719, 352] on div "DSKU" at bounding box center [719, 352] width 649 height 29
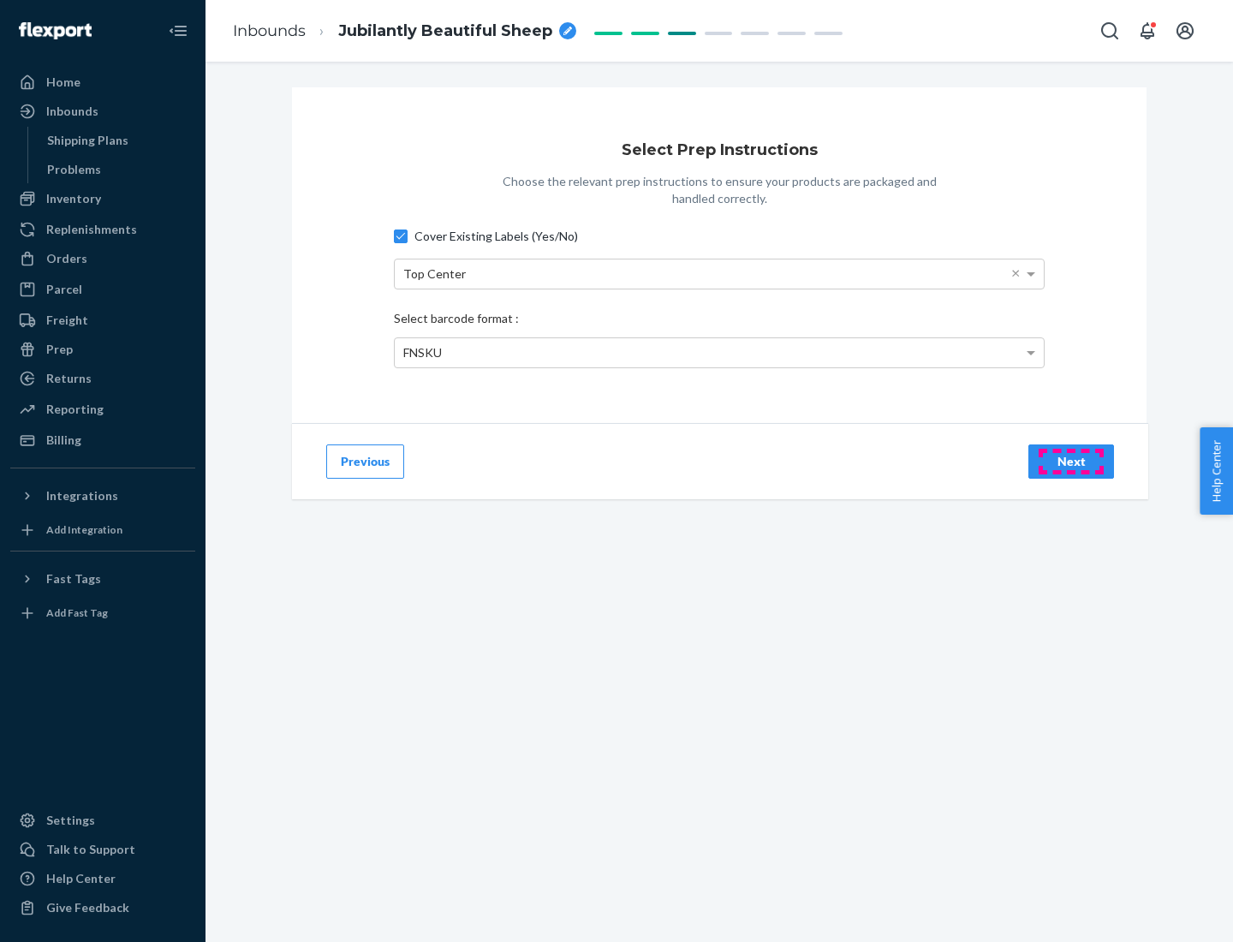
click at [1071, 461] on div "Next" at bounding box center [1071, 461] width 57 height 17
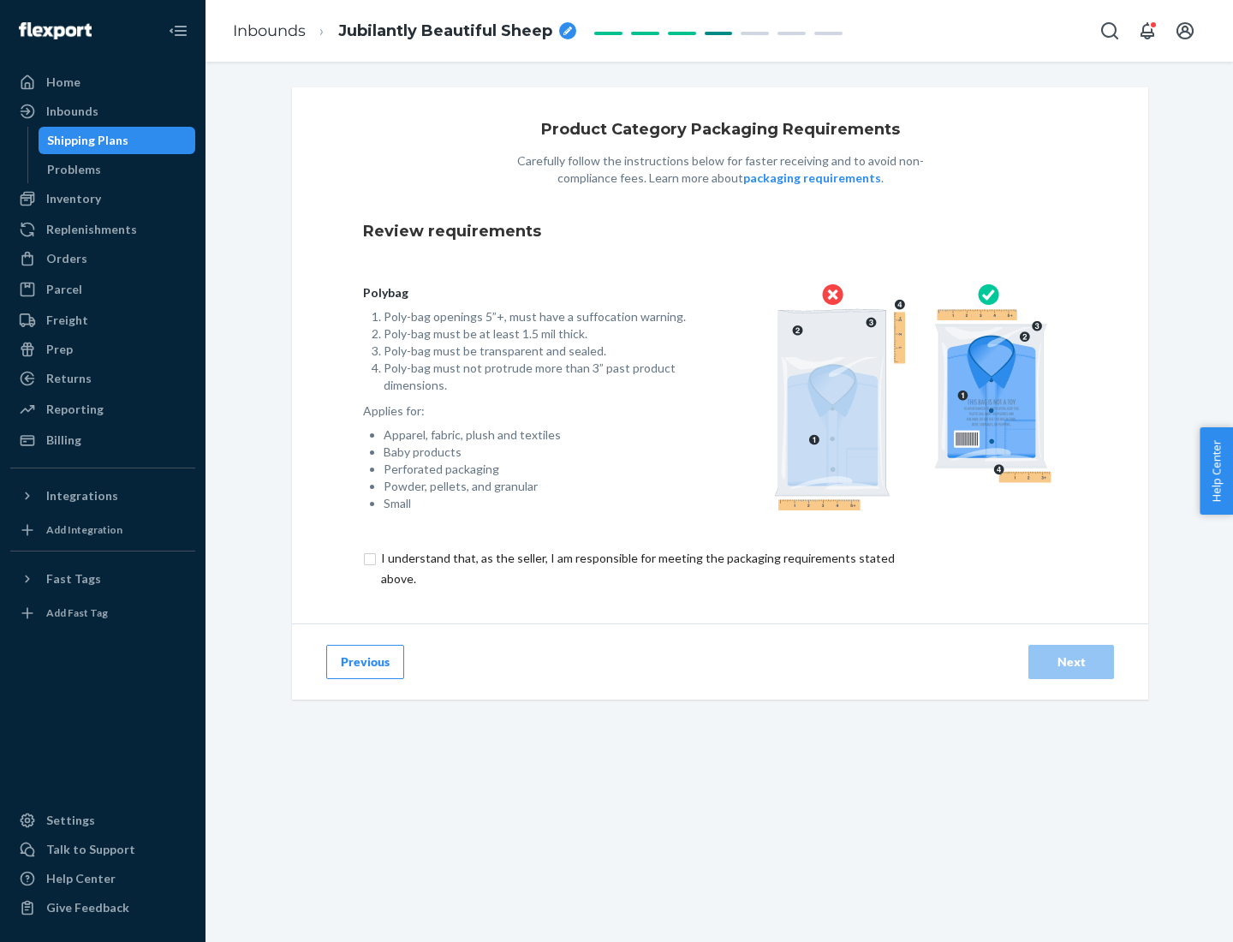
click at [636, 568] on input "checkbox" at bounding box center [647, 568] width 569 height 41
checkbox input "true"
click at [1071, 661] on div "Next" at bounding box center [1071, 661] width 57 height 17
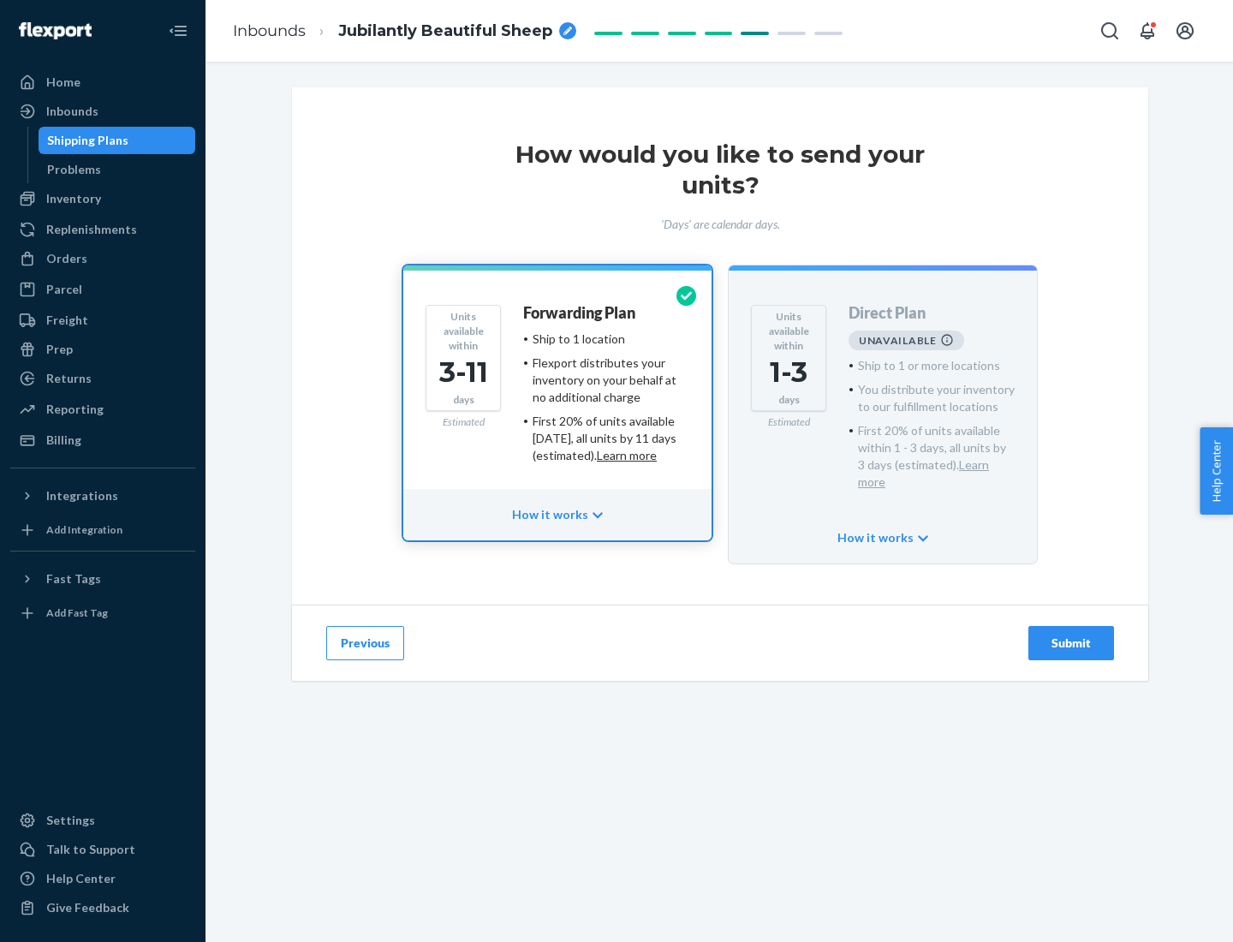
click at [581, 313] on h4 "Forwarding Plan" at bounding box center [579, 313] width 112 height 17
click at [1071, 635] on div "Submit" at bounding box center [1071, 643] width 57 height 17
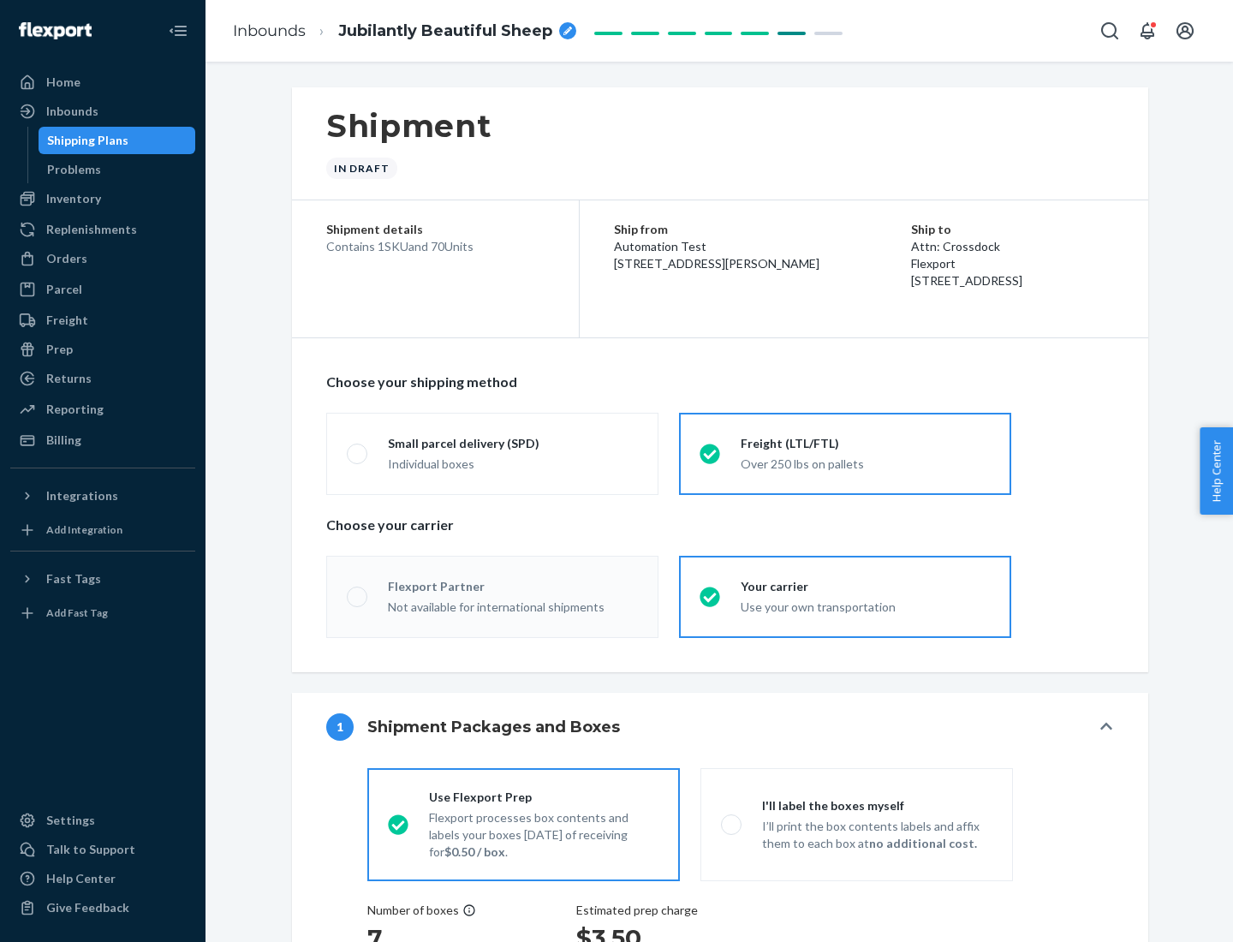
radio input "true"
radio input "false"
radio input "true"
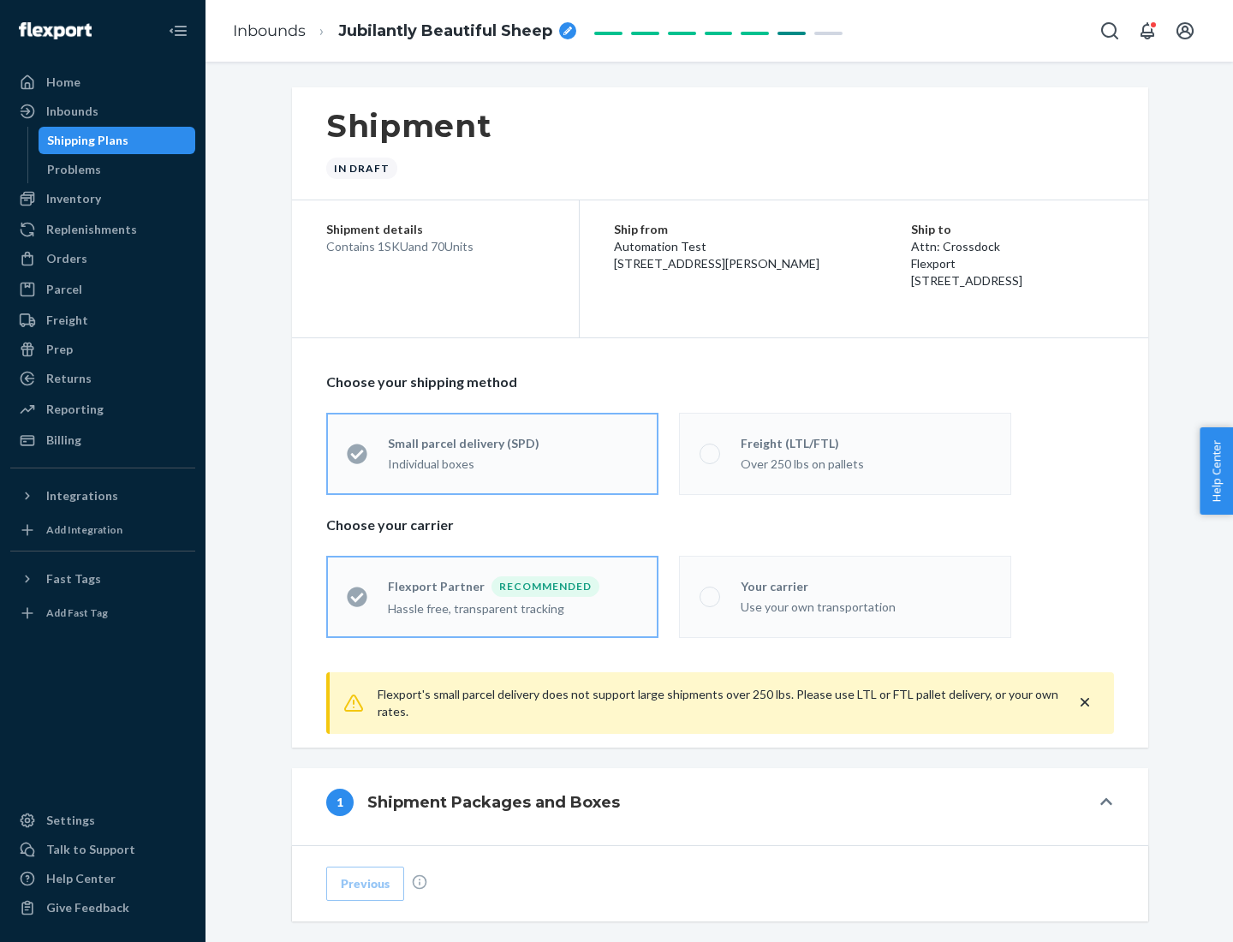
click at [513, 462] on div "Individual boxes" at bounding box center [513, 464] width 250 height 17
click at [358, 459] on input "Small parcel delivery (SPD) Individual boxes" at bounding box center [352, 453] width 11 height 11
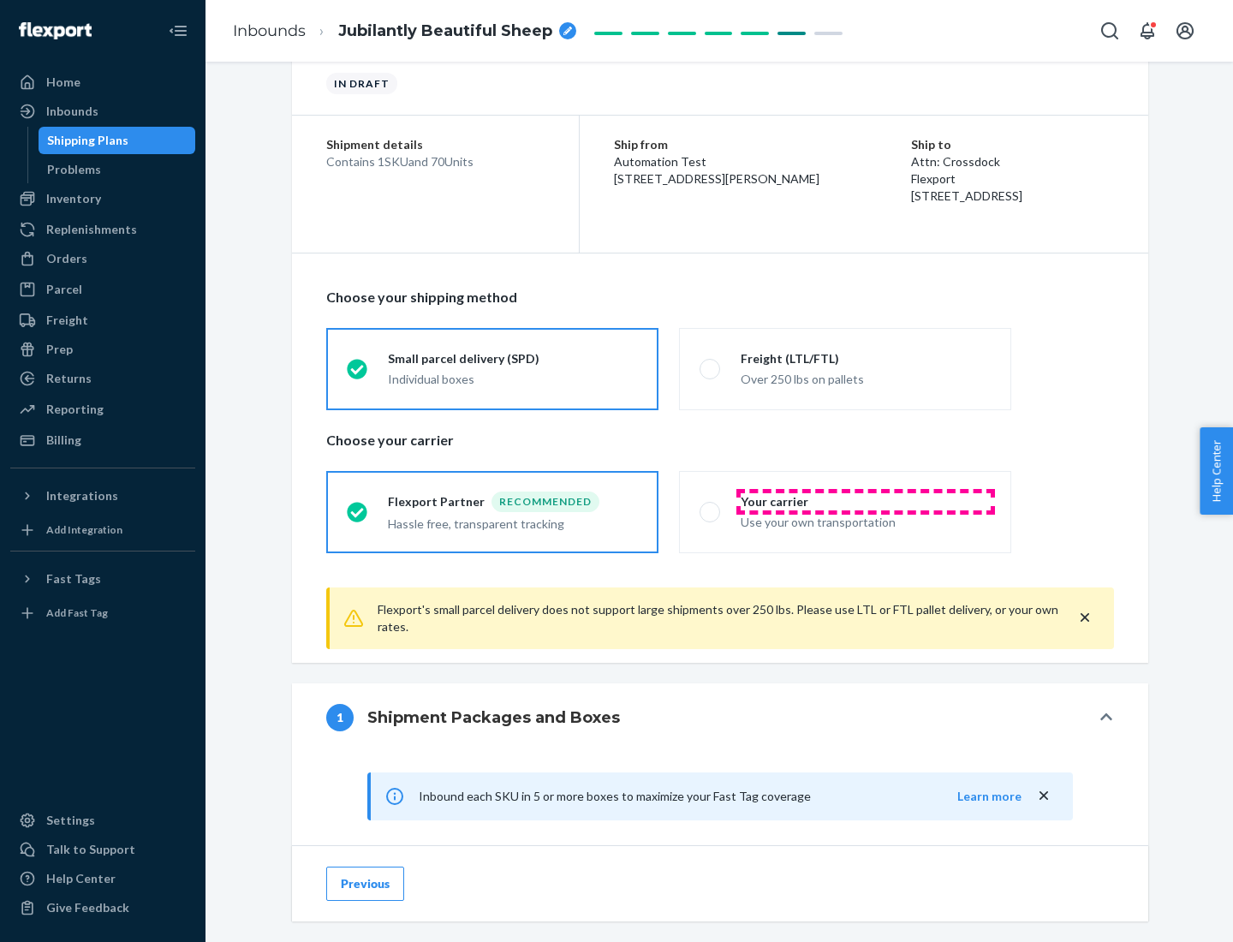
click at [866, 501] on div "Your carrier" at bounding box center [866, 501] width 250 height 17
click at [711, 506] on input "Your carrier Use your own transportation" at bounding box center [705, 511] width 11 height 11
radio input "true"
radio input "false"
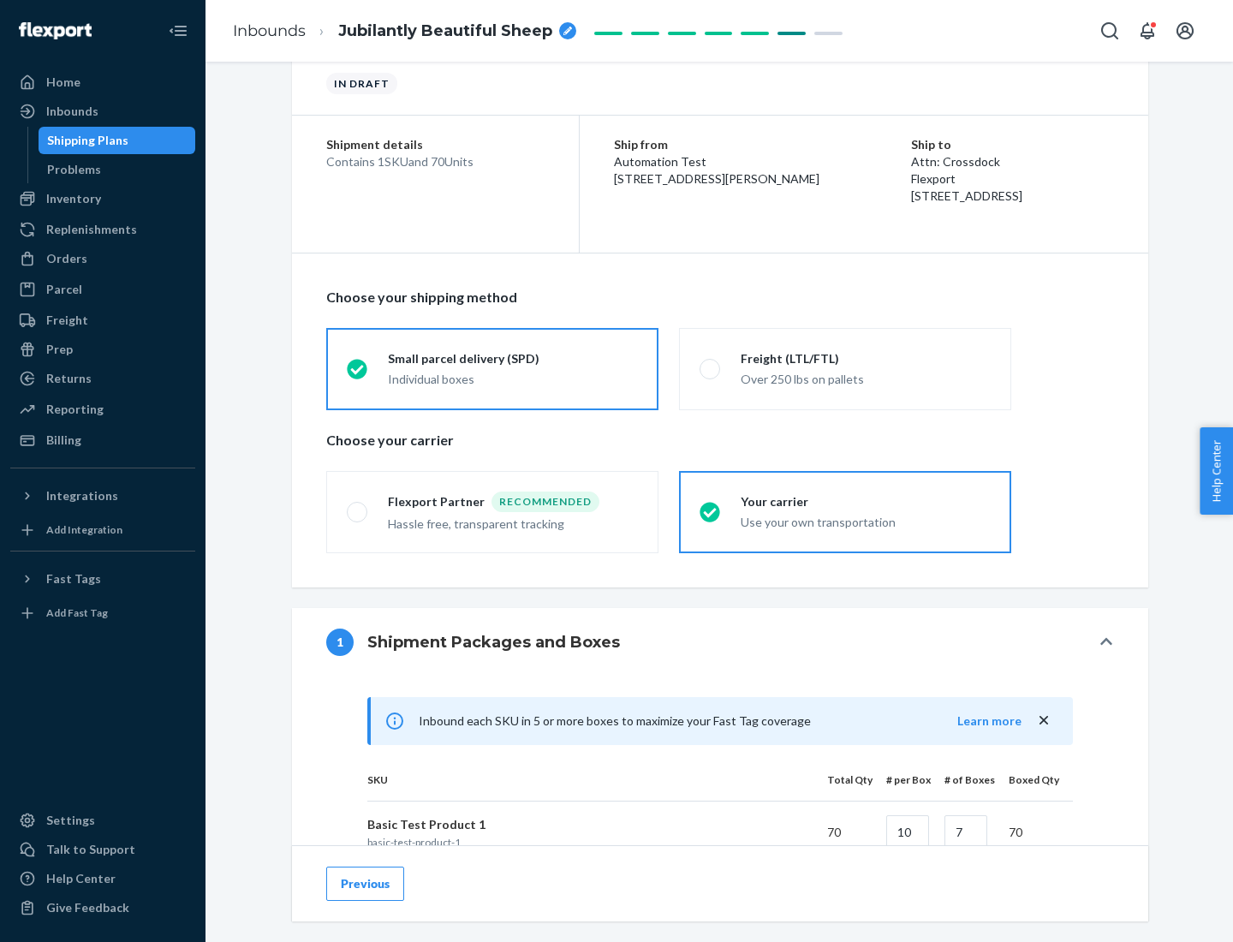
scroll to position [415, 0]
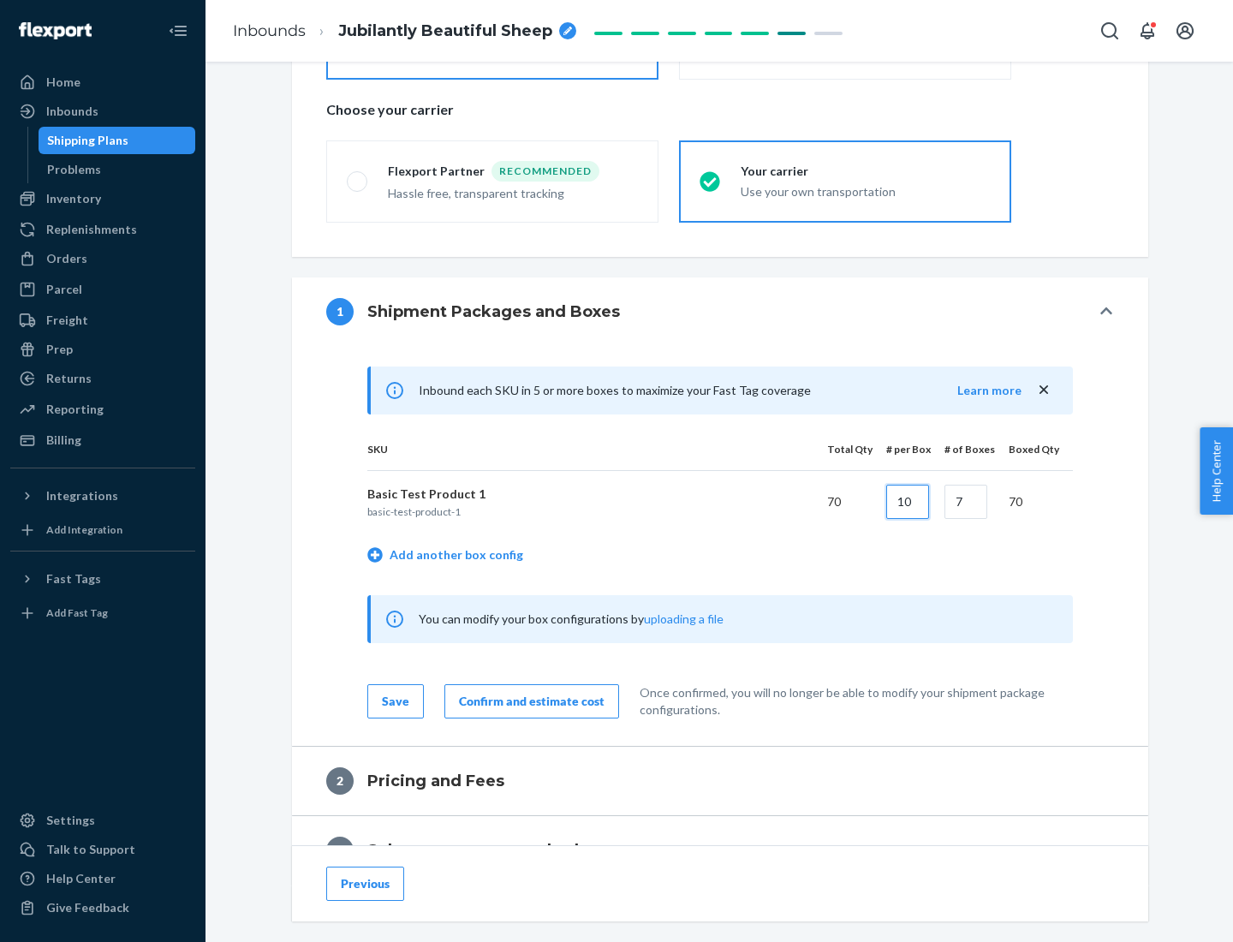
type input "10"
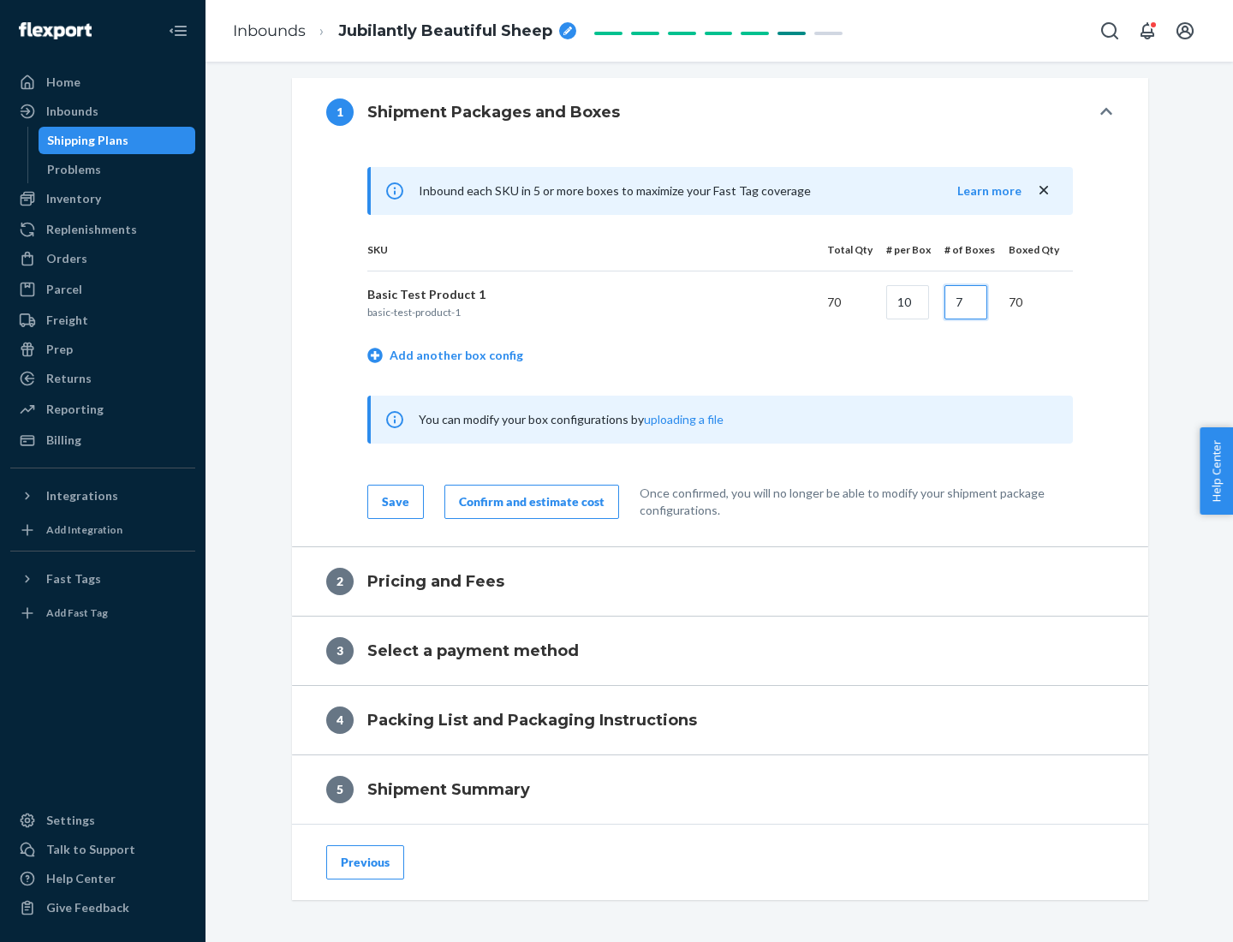
type input "7"
click at [528, 501] on div "Confirm and estimate cost" at bounding box center [532, 501] width 146 height 17
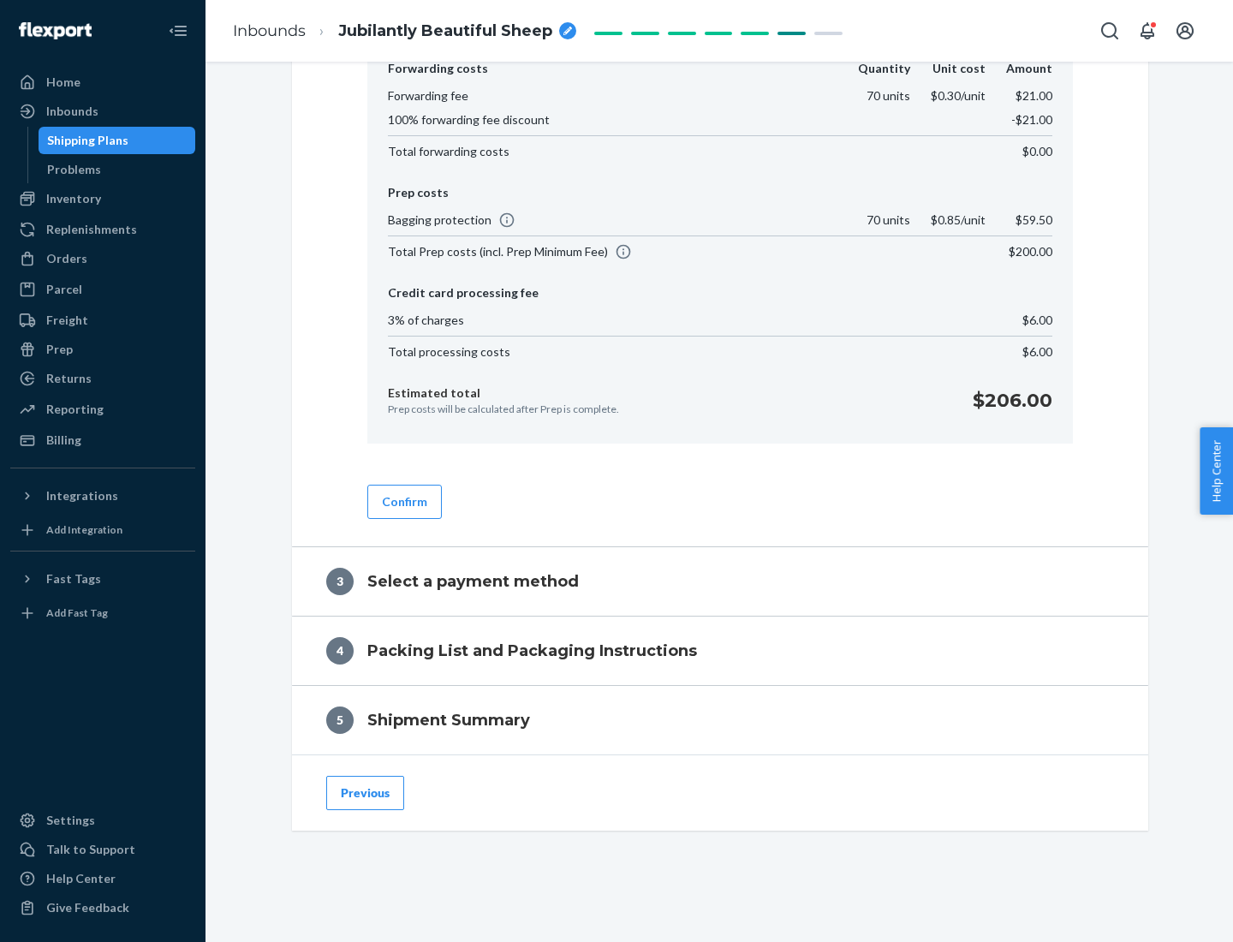
click at [403, 501] on button "Confirm" at bounding box center [404, 502] width 74 height 34
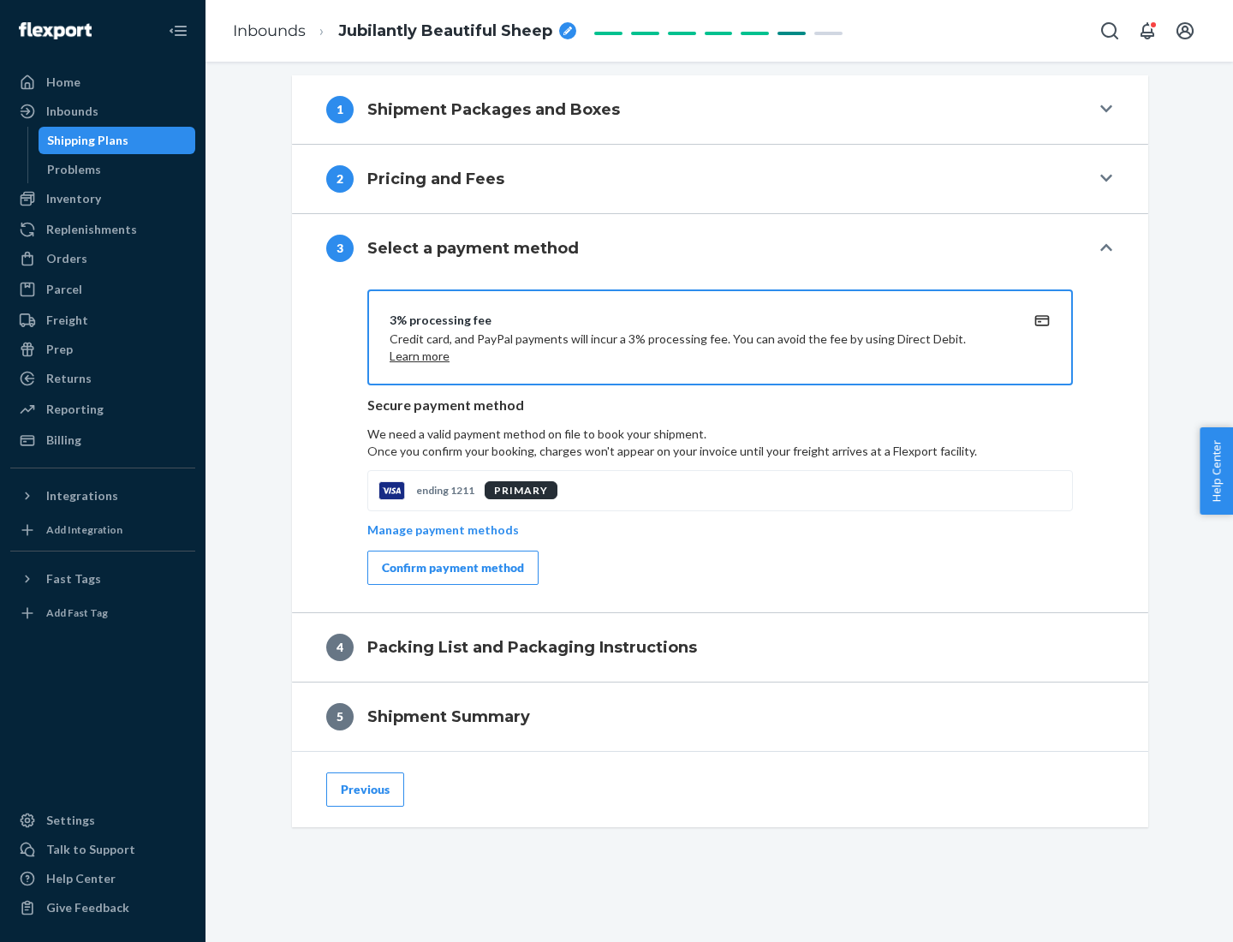
scroll to position [617, 0]
click at [451, 568] on div "Confirm payment method" at bounding box center [453, 567] width 142 height 17
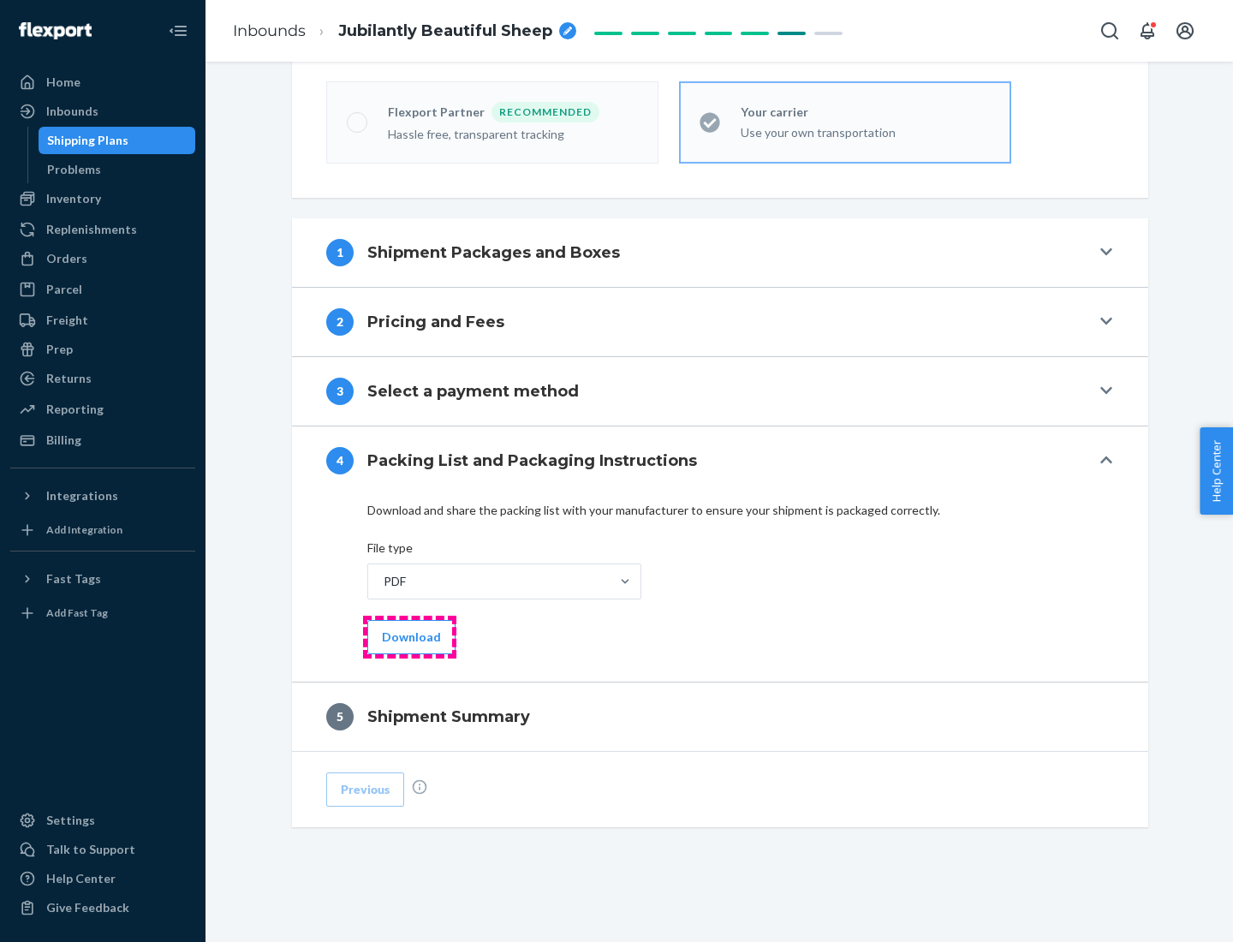
click at [409, 636] on button "Download" at bounding box center [411, 637] width 88 height 34
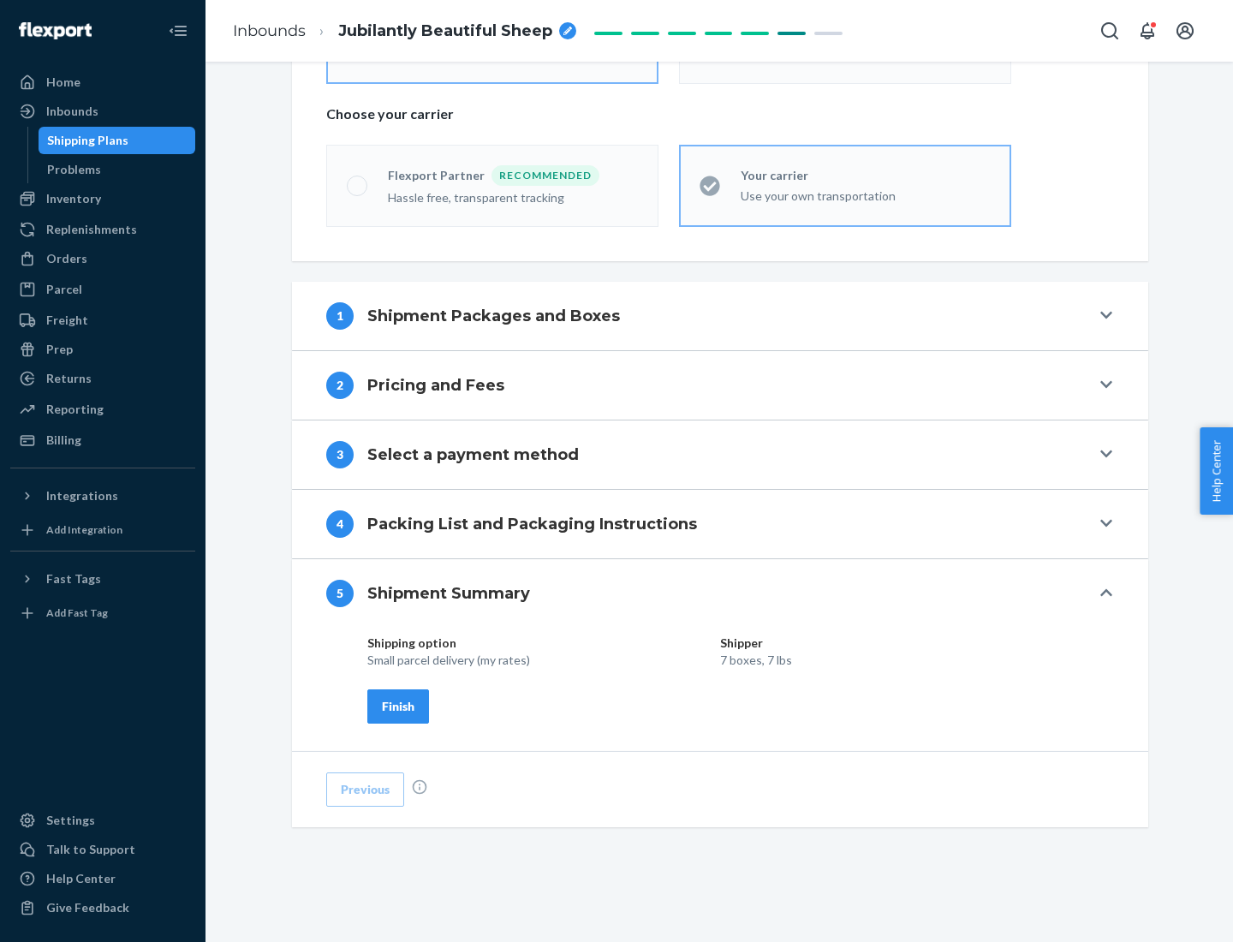
scroll to position [411, 0]
